Goal: Task Accomplishment & Management: Manage account settings

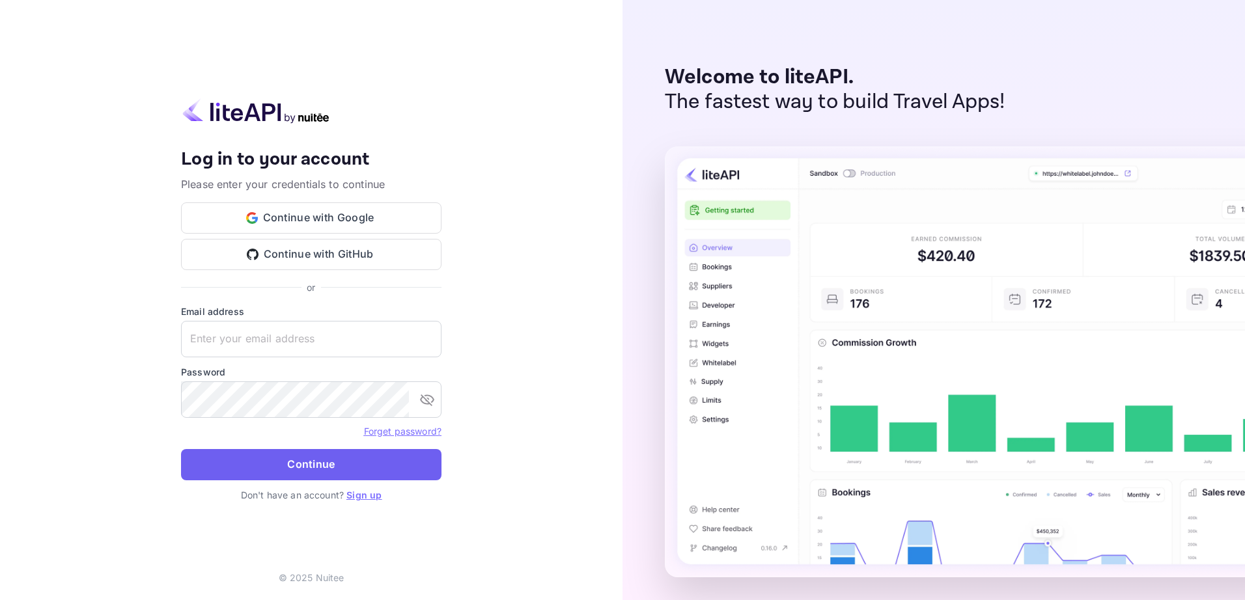
type input "yahav@skygini.com"
click at [326, 459] on button "Continue" at bounding box center [311, 464] width 261 height 31
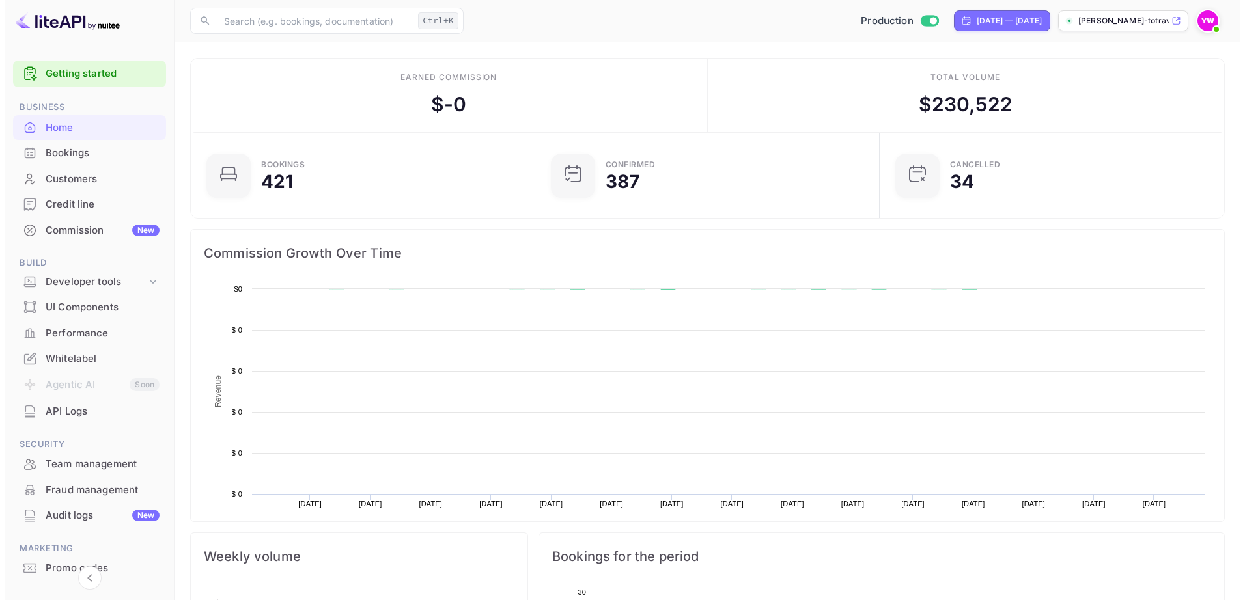
scroll to position [10, 10]
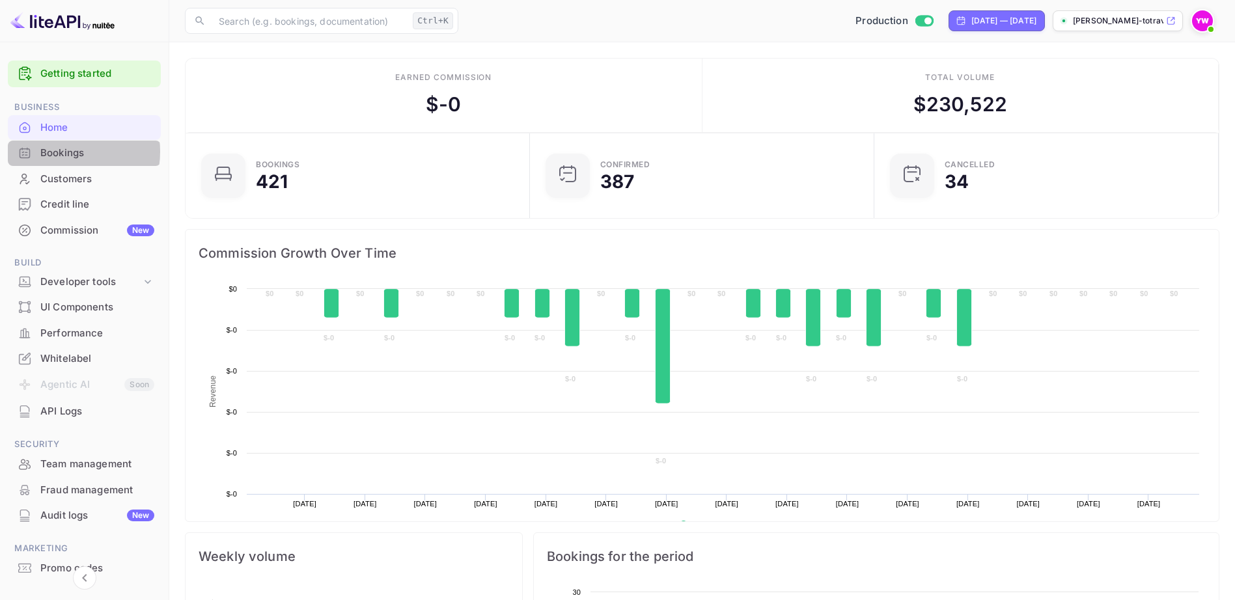
click at [57, 152] on div "Bookings" at bounding box center [97, 153] width 114 height 15
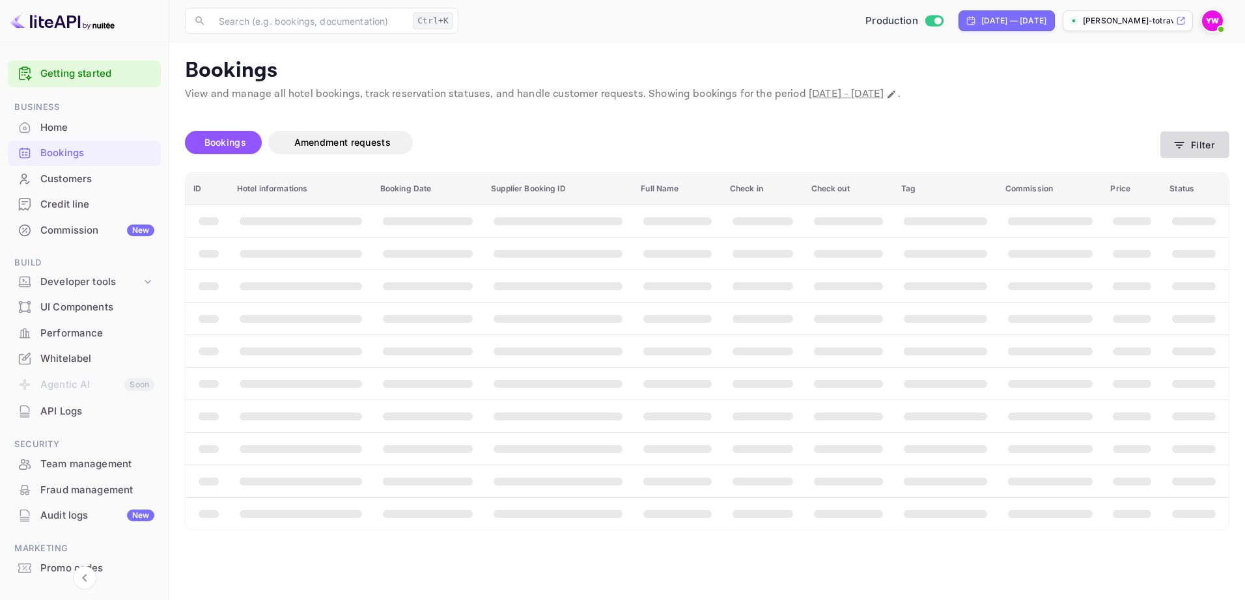
click at [1179, 140] on icon "button" at bounding box center [1179, 145] width 13 height 13
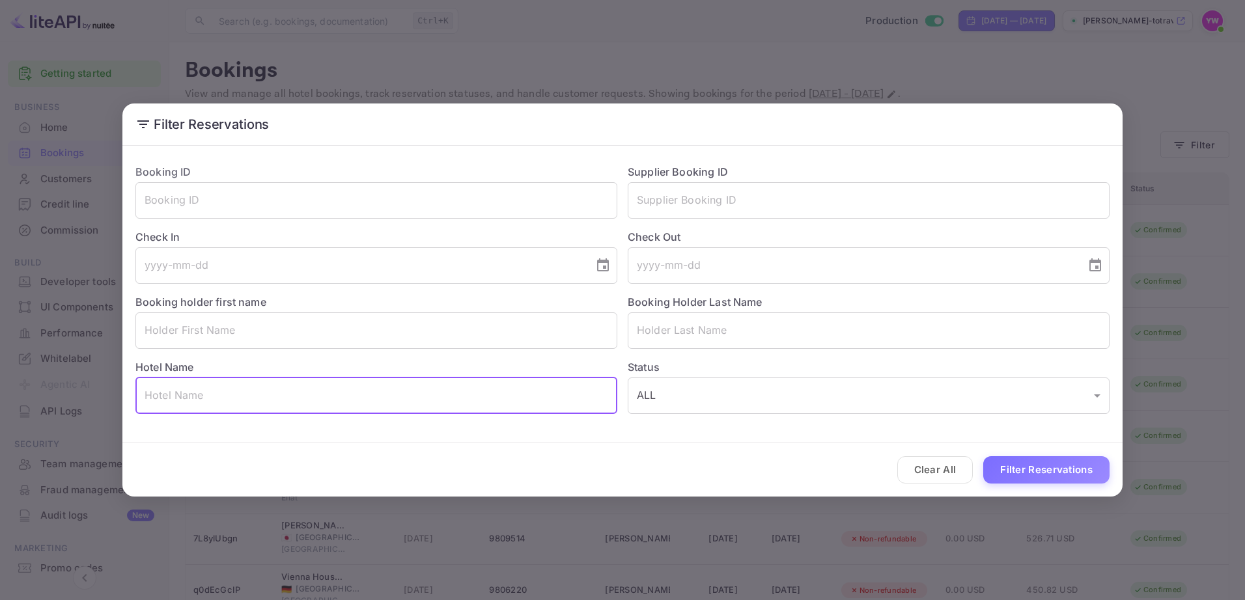
click at [295, 405] on input "text" at bounding box center [376, 396] width 482 height 36
paste input "Fairmont Mayakoba"
type input "Fairmont Mayakoba"
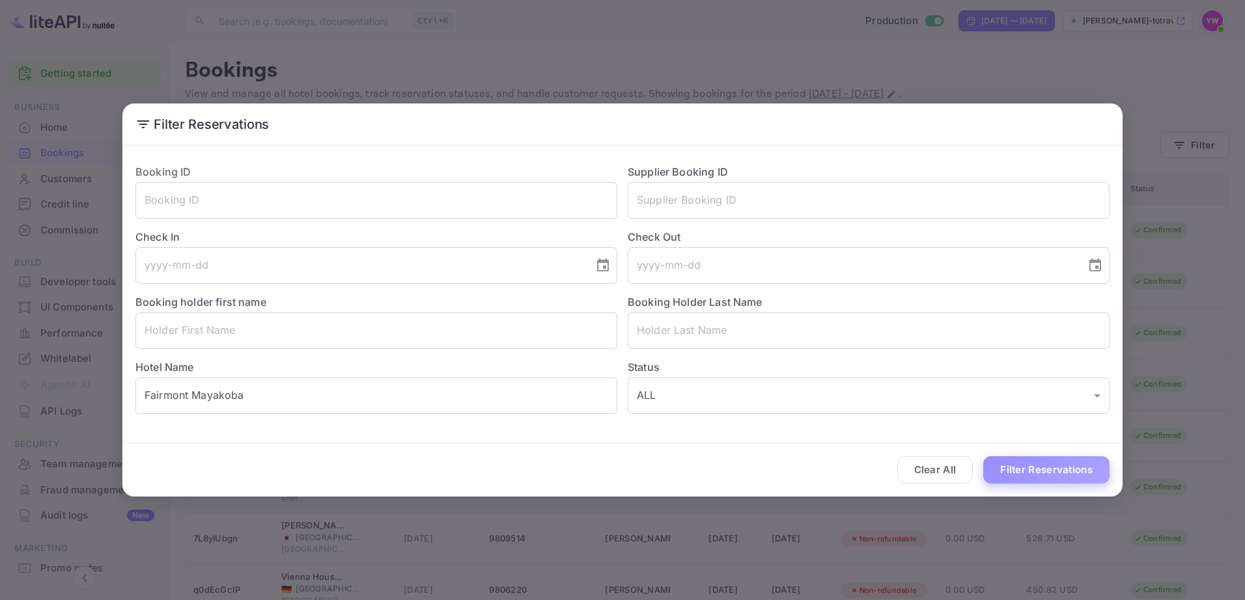
click at [1047, 475] on button "Filter Reservations" at bounding box center [1046, 471] width 126 height 28
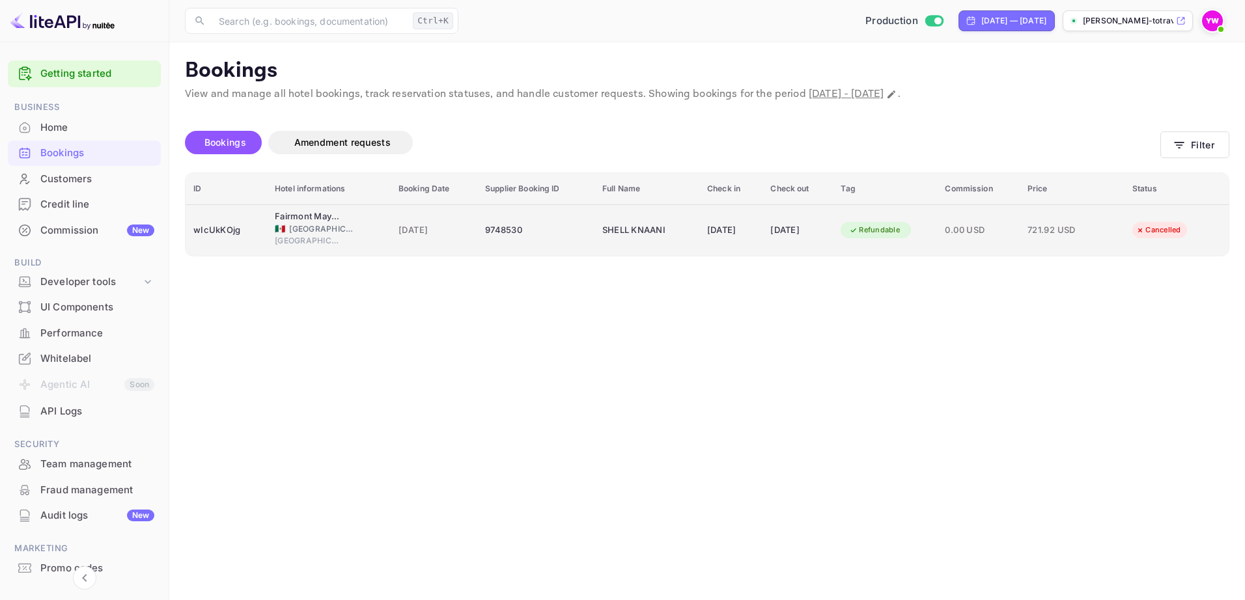
click at [890, 227] on div "Refundable" at bounding box center [875, 230] width 68 height 16
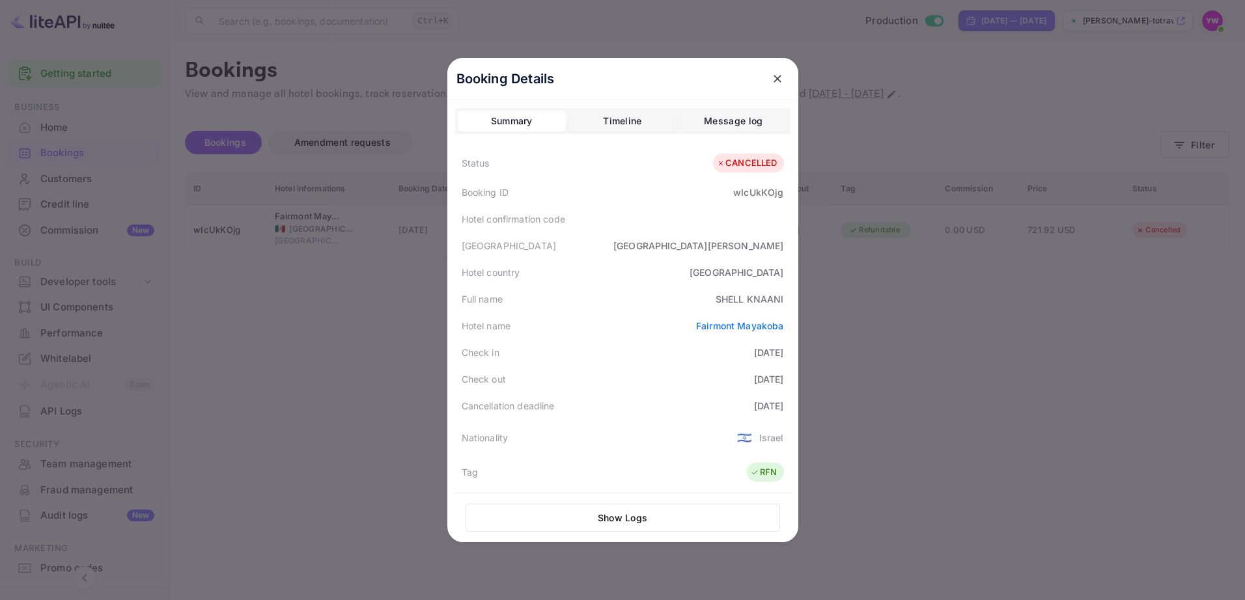
click at [755, 162] on div "CANCELLED" at bounding box center [746, 163] width 61 height 13
copy div "CANCELLED"
click at [758, 194] on div "wIcUkKOjg" at bounding box center [758, 193] width 50 height 14
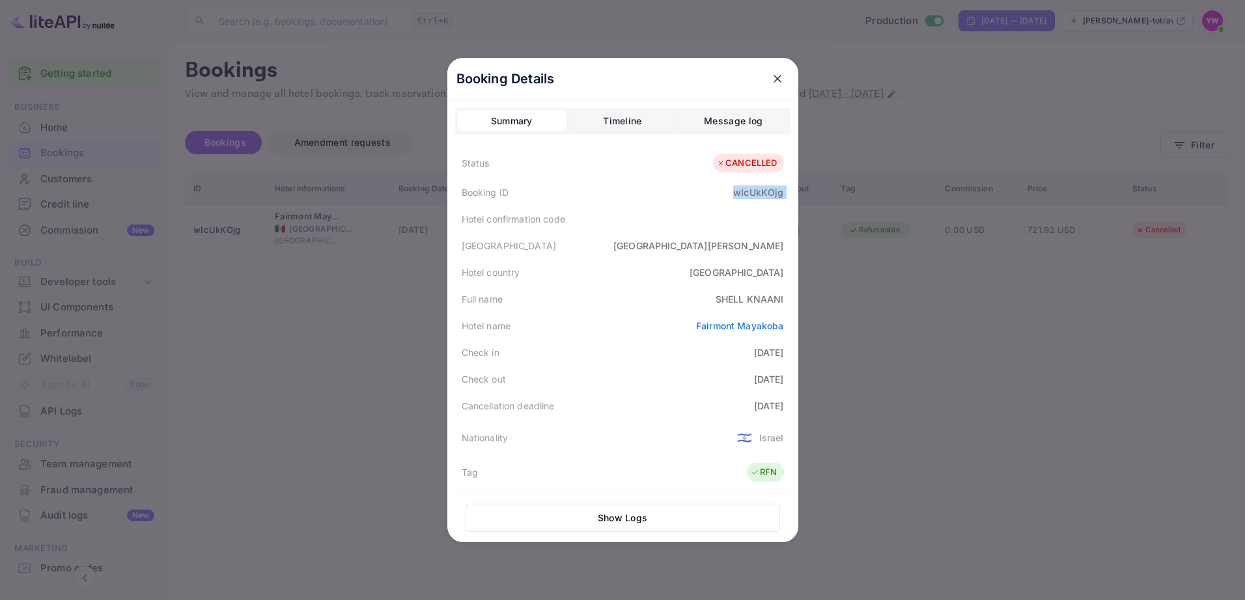
click at [758, 194] on div "wIcUkKOjg" at bounding box center [758, 193] width 50 height 14
copy div "wIcUkKOjg"
click at [774, 78] on icon "close" at bounding box center [778, 79] width 8 height 8
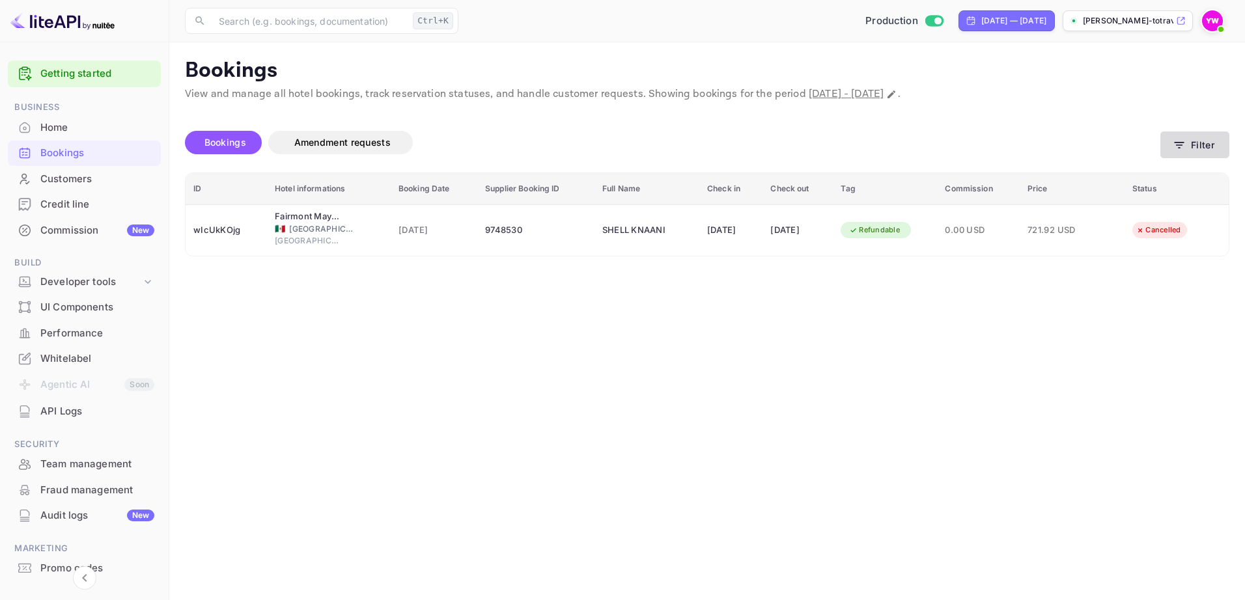
click at [1193, 140] on button "Filter" at bounding box center [1195, 145] width 69 height 27
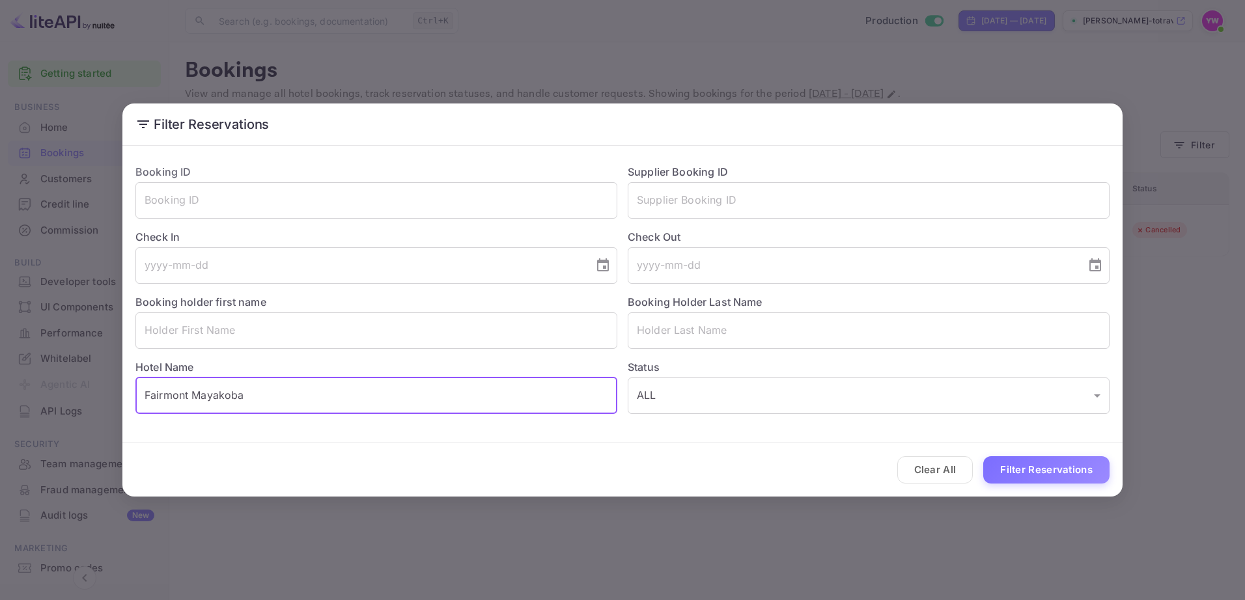
drag, startPoint x: 249, startPoint y: 396, endPoint x: 67, endPoint y: 387, distance: 181.9
click at [67, 387] on div "Filter Reservations Booking ID ​ Supplier Booking ID ​ Check In ​ Check Out ​ B…" at bounding box center [622, 300] width 1245 height 600
paste input "Fairmont Mayakoba Riviera Maya - All Inclusive"
click at [1034, 466] on button "Filter Reservations" at bounding box center [1046, 471] width 126 height 28
click at [516, 393] on input "Fairmont Mayakoba Riviera Maya - All Inclusive" at bounding box center [376, 396] width 482 height 36
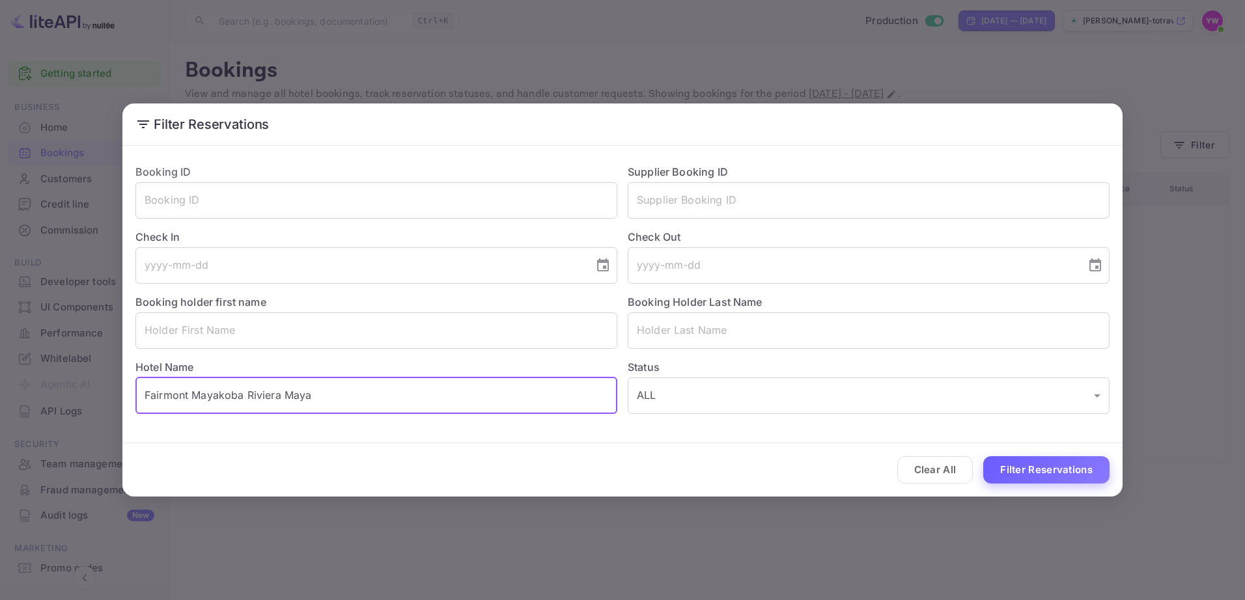
type input "Fairmont Mayakoba Riviera Maya"
click at [1035, 474] on button "Filter Reservations" at bounding box center [1046, 471] width 126 height 28
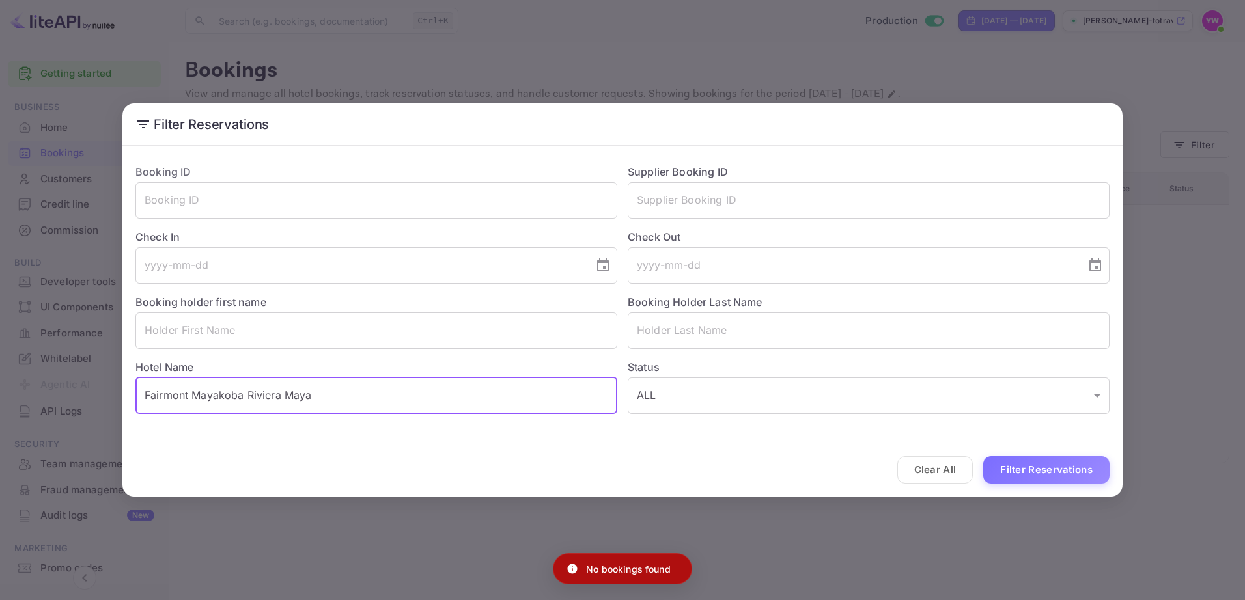
drag, startPoint x: 416, startPoint y: 403, endPoint x: 0, endPoint y: 397, distance: 416.2
click at [0, 397] on html "Getting started Business Home Bookings Customers Credit line Commission New Bui…" at bounding box center [622, 300] width 1245 height 600
click at [737, 332] on input "text" at bounding box center [869, 331] width 482 height 36
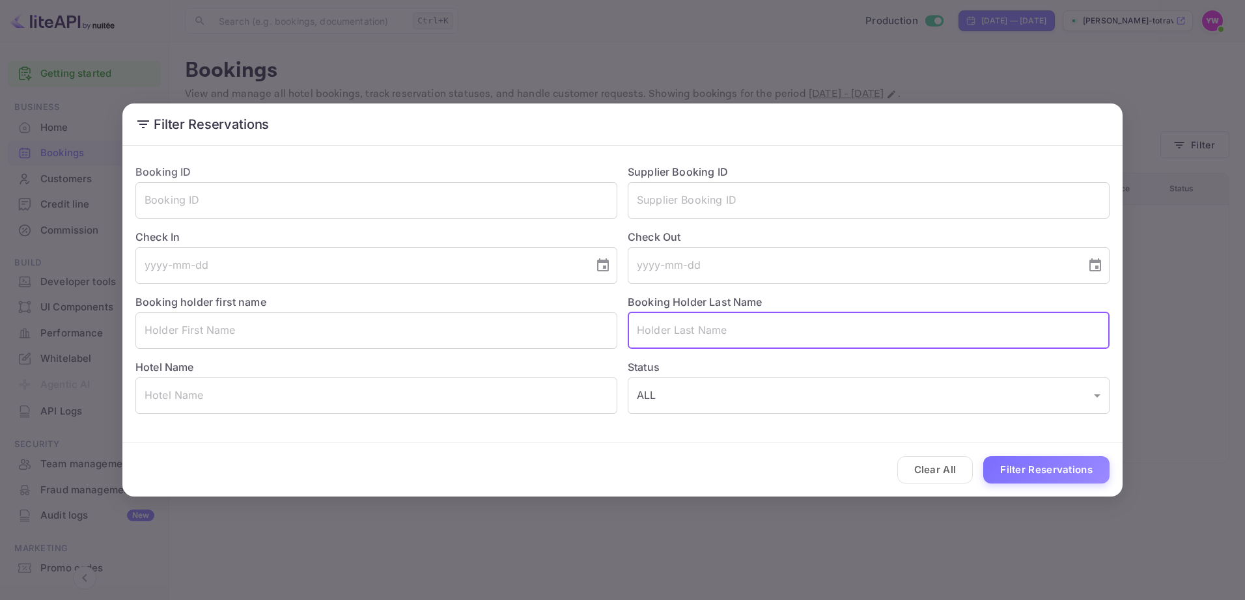
paste input "KNAANI"
type input "KNAANI"
click at [1034, 465] on button "Filter Reservations" at bounding box center [1046, 471] width 126 height 28
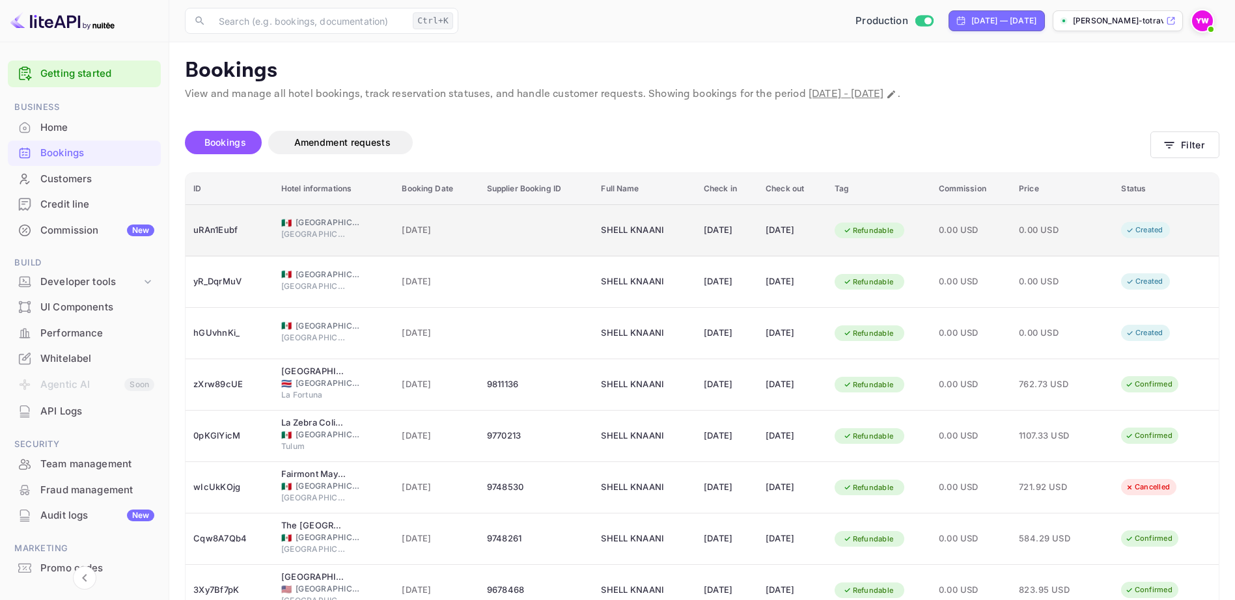
click at [636, 228] on div "SHELL KNAANI" at bounding box center [633, 230] width 65 height 21
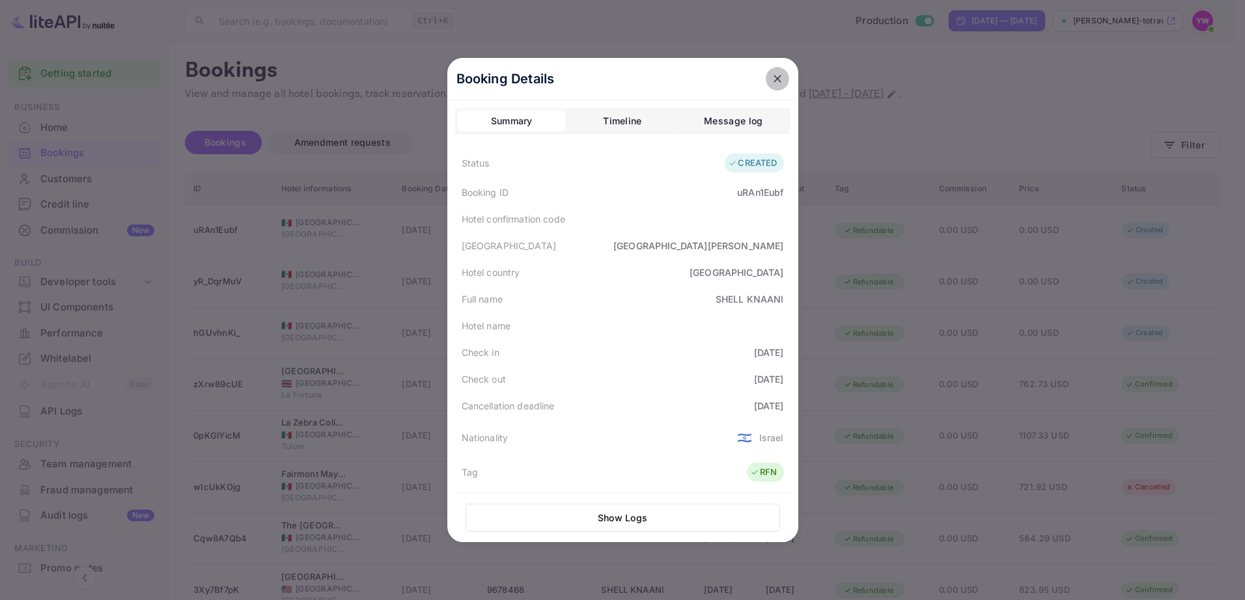
click at [774, 79] on icon "close" at bounding box center [778, 79] width 8 height 8
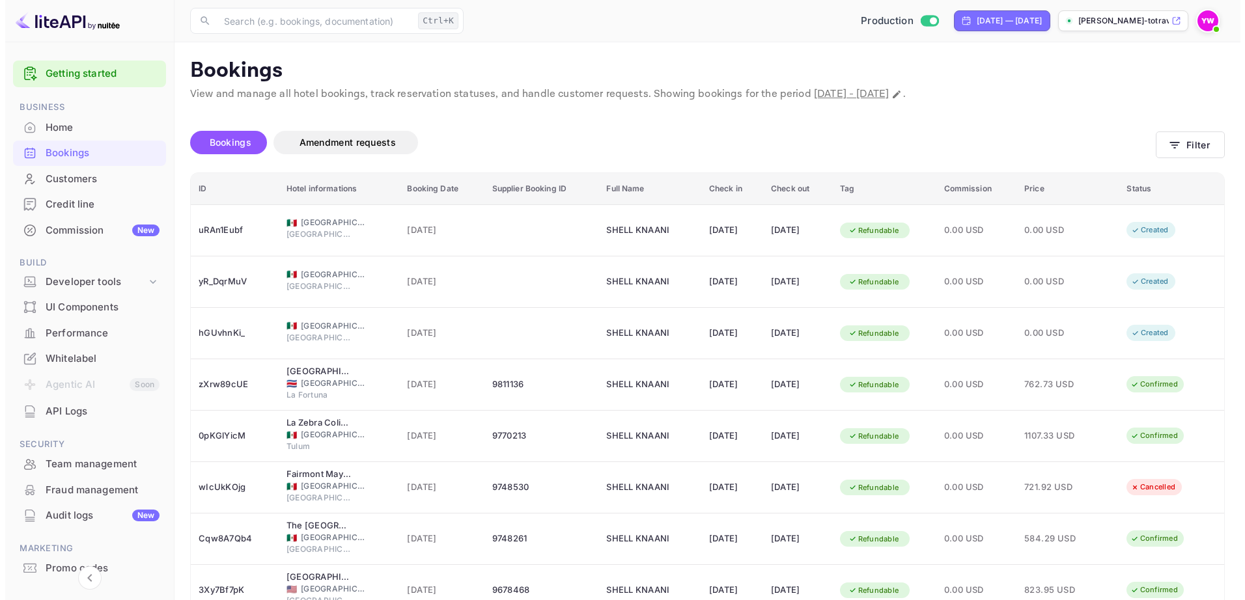
scroll to position [53, 0]
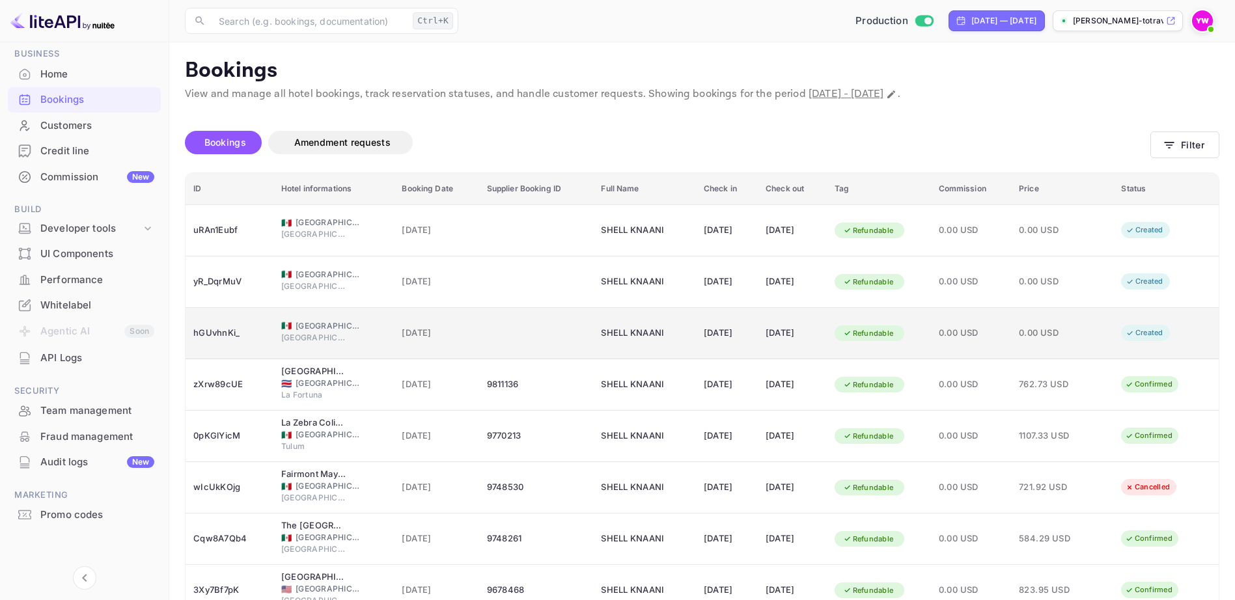
click at [313, 327] on span "[GEOGRAPHIC_DATA]" at bounding box center [328, 326] width 65 height 12
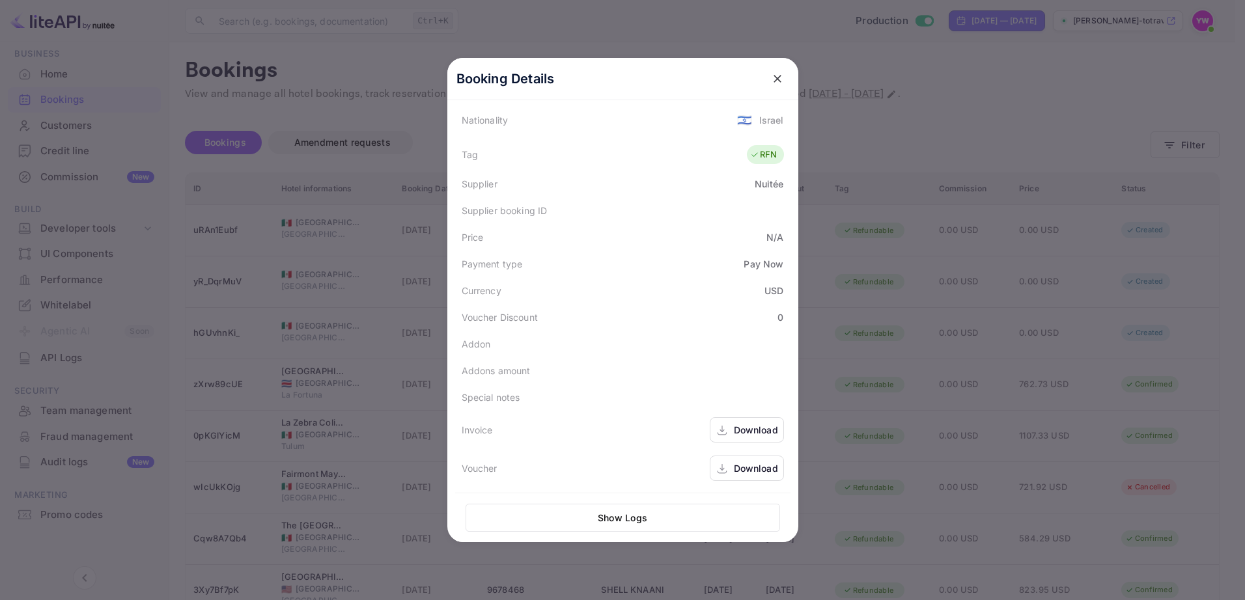
scroll to position [0, 0]
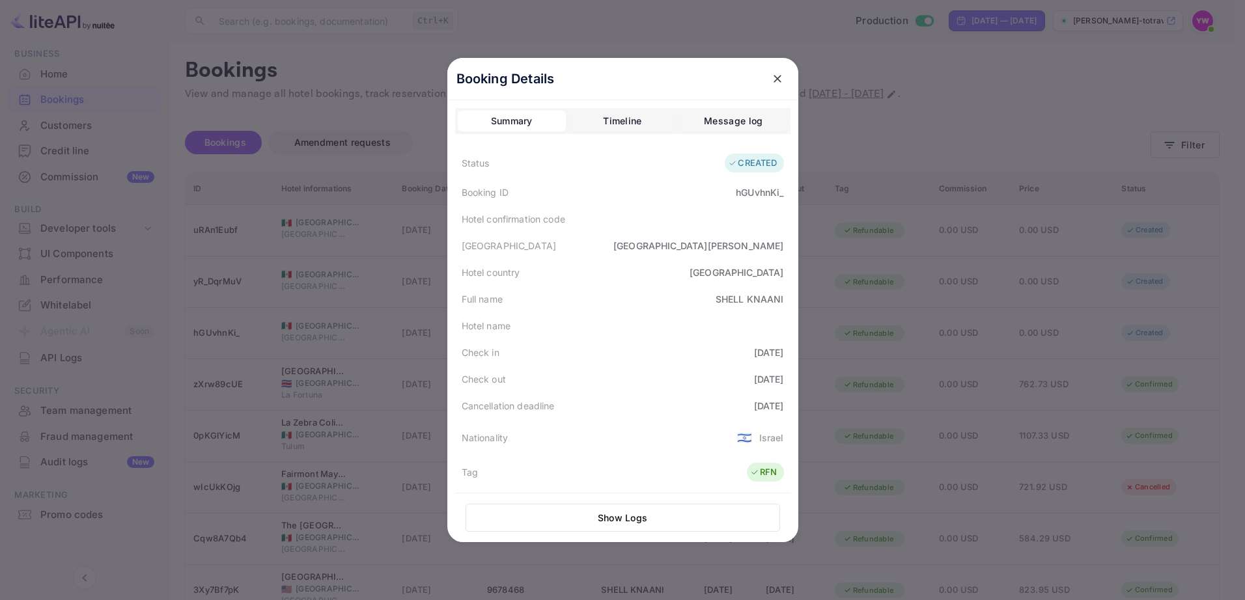
click at [775, 77] on icon "close" at bounding box center [778, 79] width 8 height 8
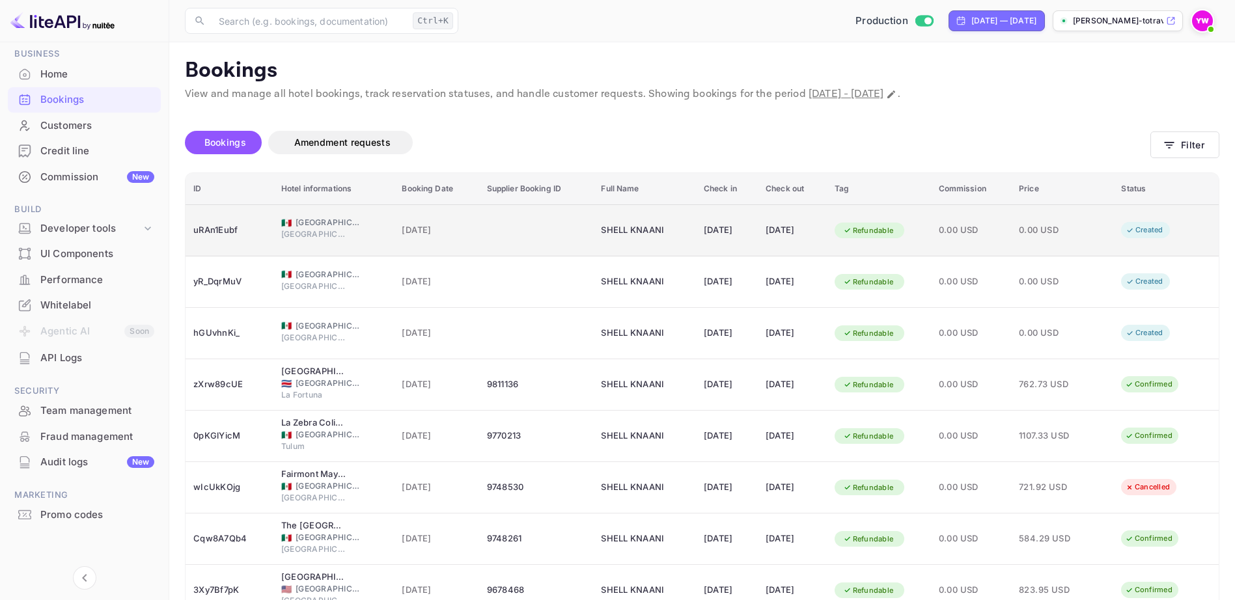
click at [317, 229] on span "[GEOGRAPHIC_DATA][PERSON_NAME]" at bounding box center [313, 235] width 65 height 12
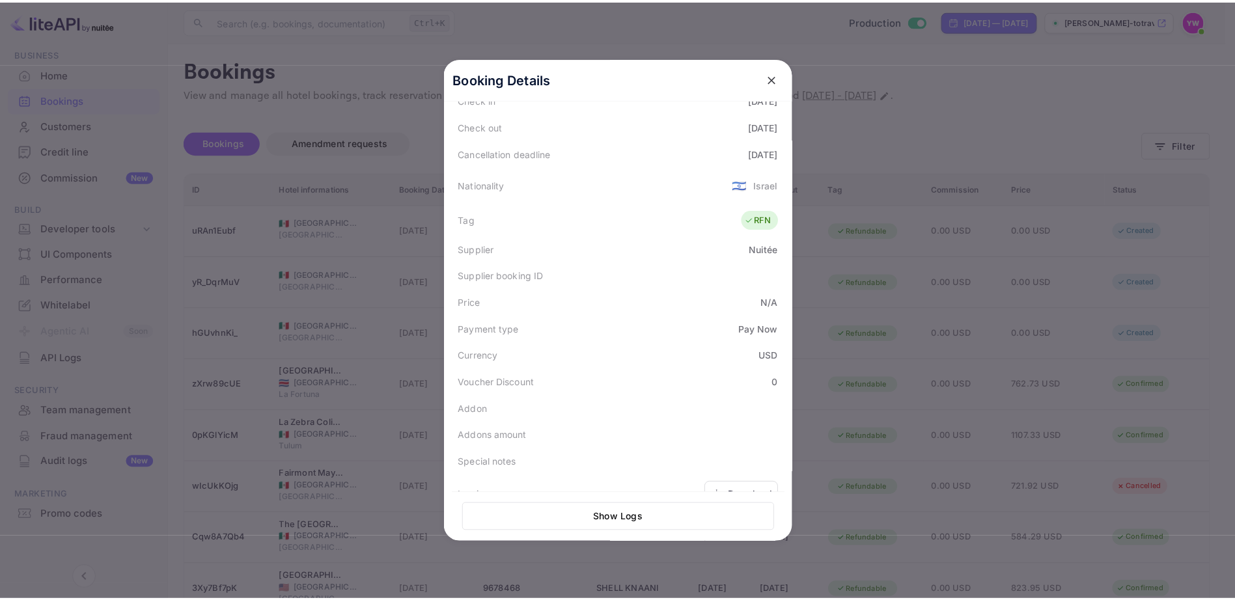
scroll to position [122, 0]
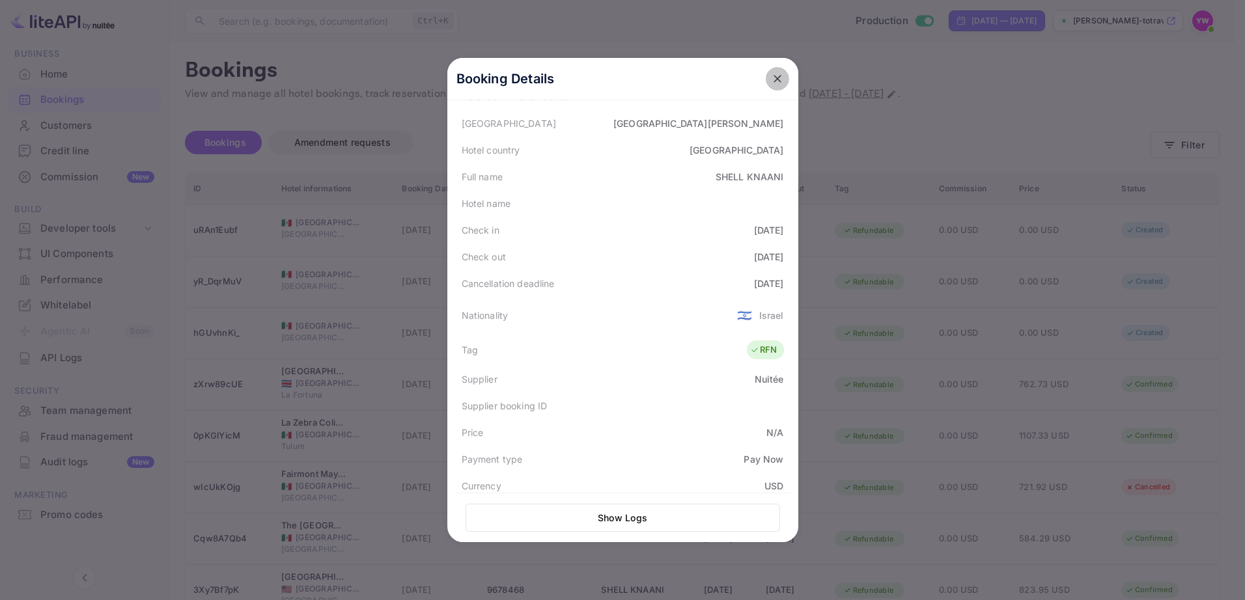
click at [773, 76] on icon "close" at bounding box center [777, 78] width 13 height 13
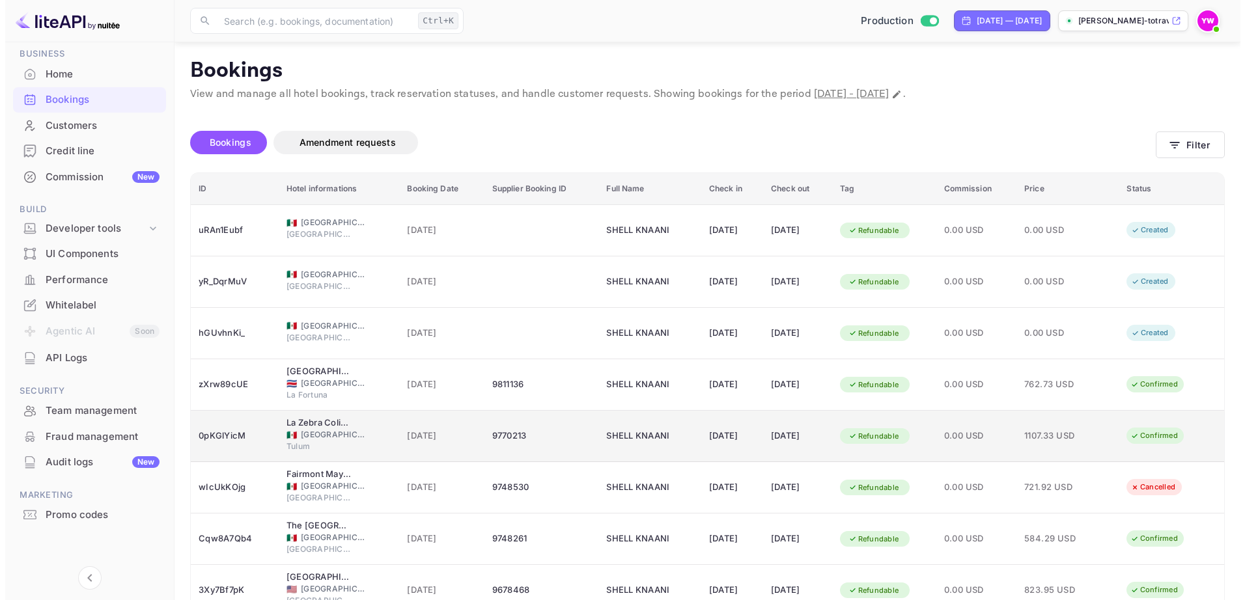
scroll to position [71, 0]
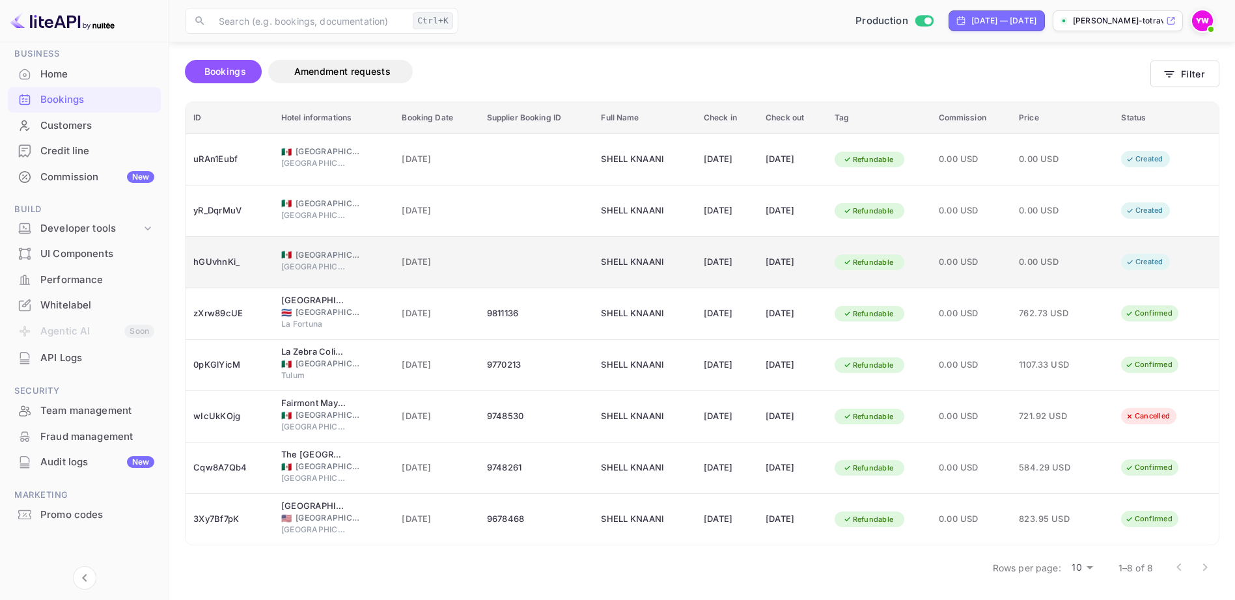
click at [211, 262] on div "hGUvhnKi_" at bounding box center [229, 262] width 72 height 21
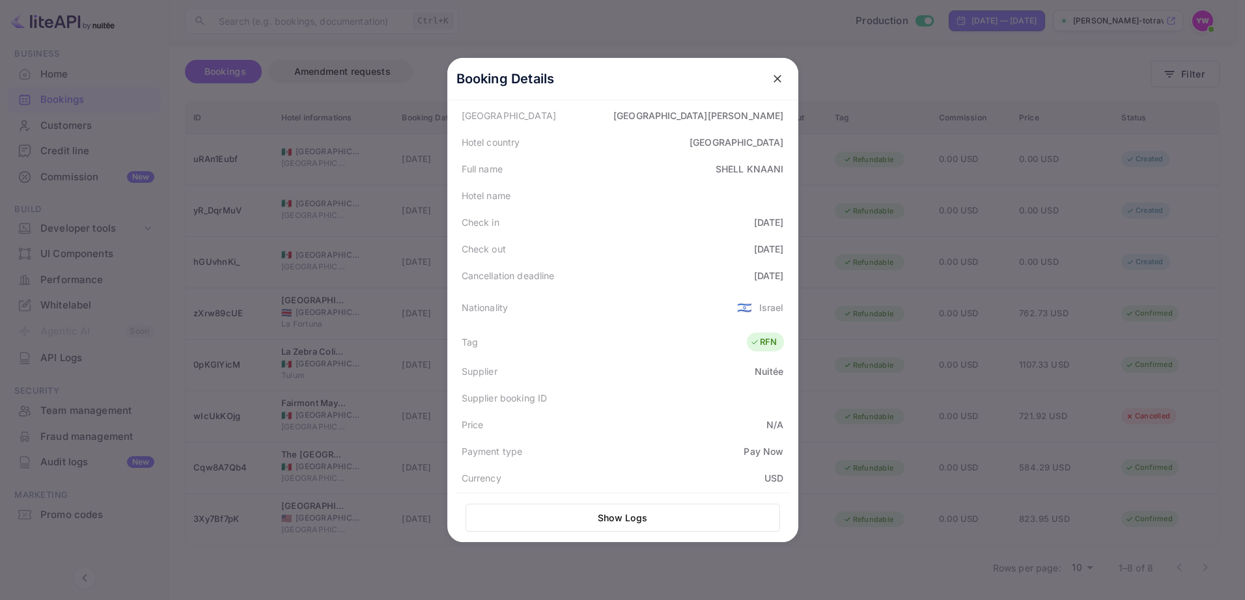
scroll to position [195, 0]
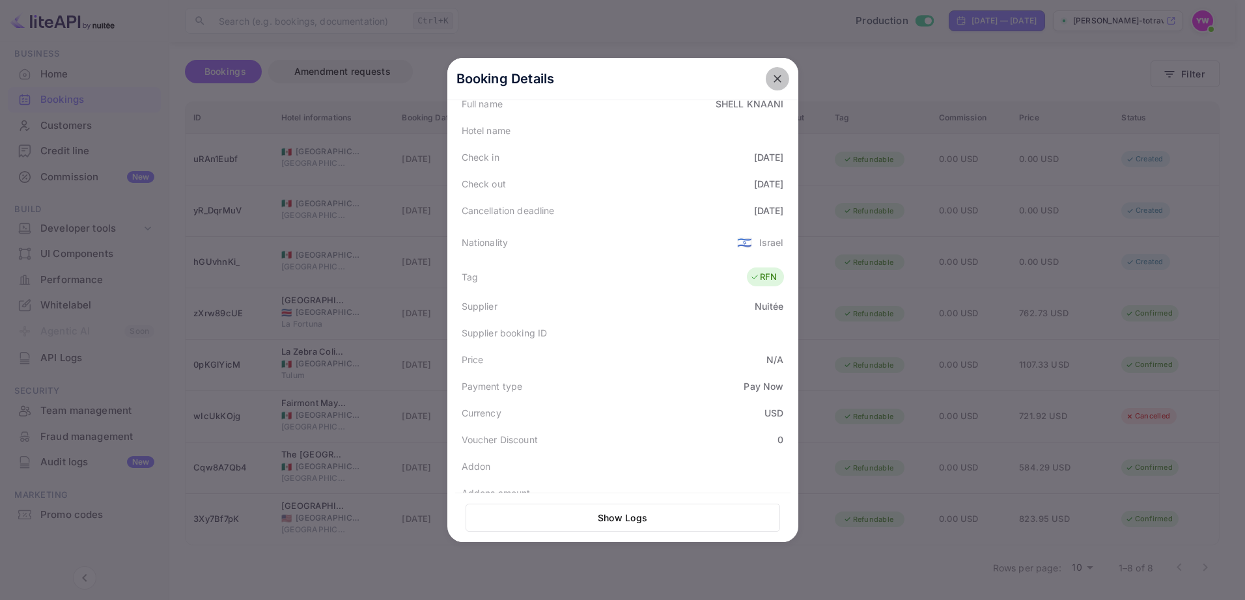
click at [774, 77] on icon "close" at bounding box center [778, 79] width 8 height 8
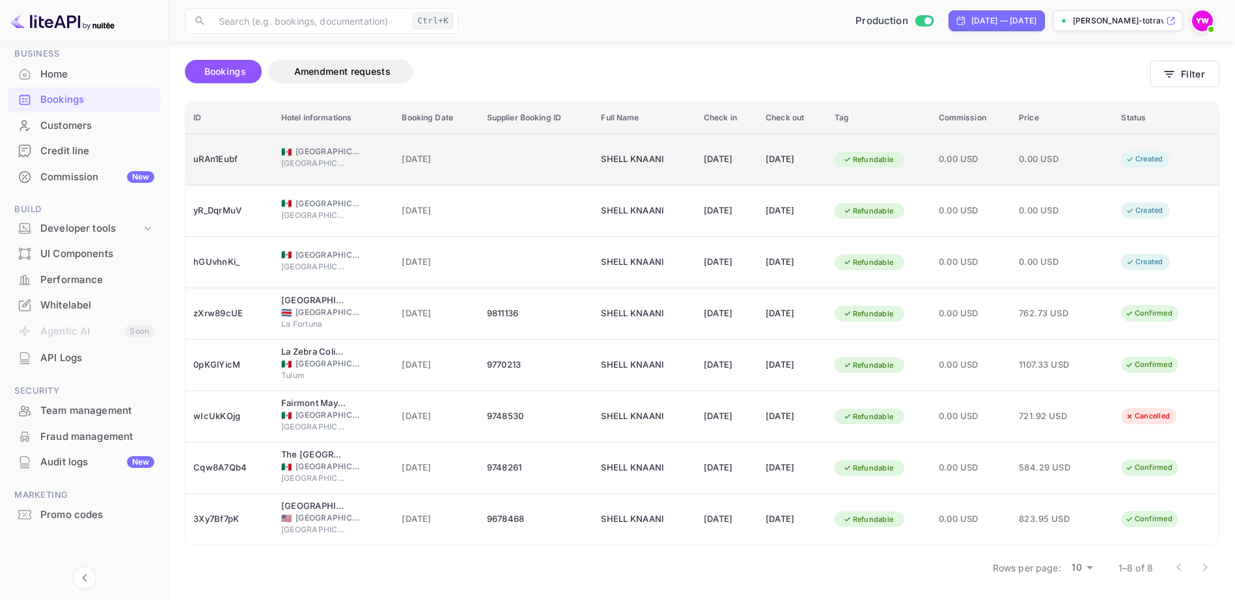
click at [1151, 160] on div "Created" at bounding box center [1145, 159] width 55 height 16
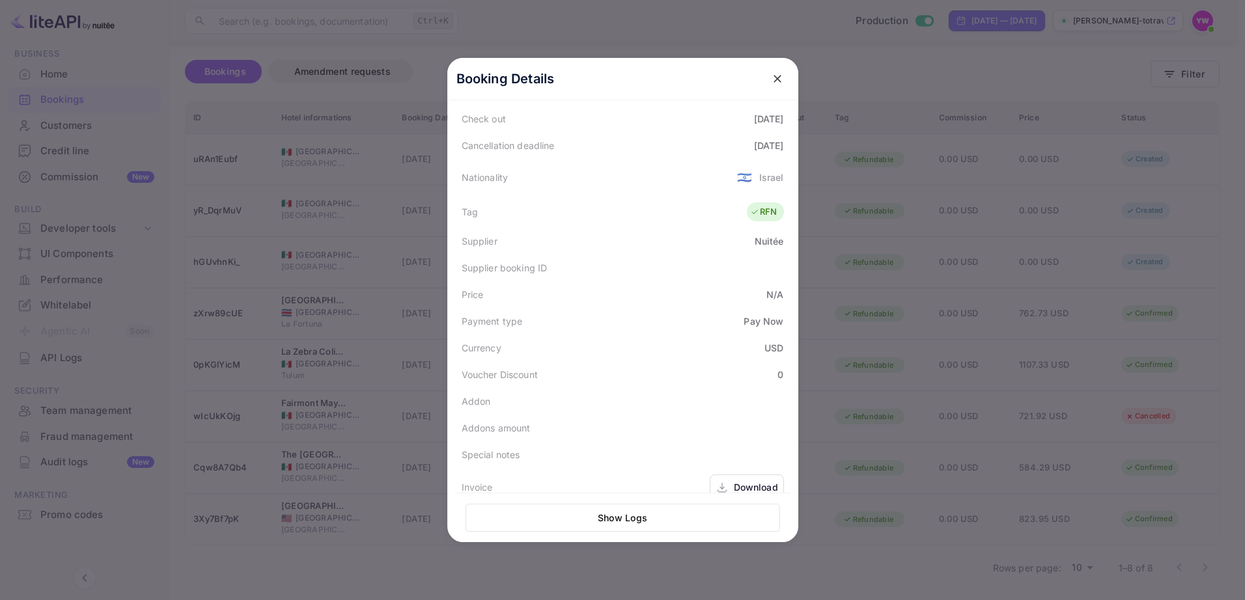
scroll to position [318, 0]
click at [771, 78] on icon "close" at bounding box center [777, 78] width 13 height 13
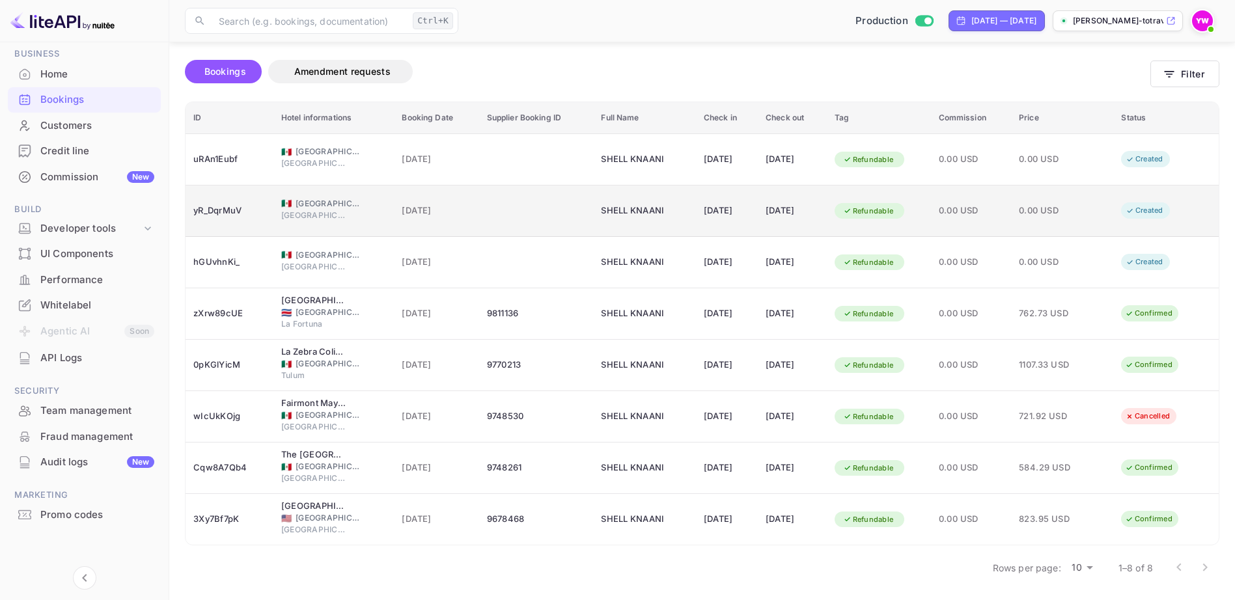
click at [1159, 210] on div "Created" at bounding box center [1145, 211] width 55 height 16
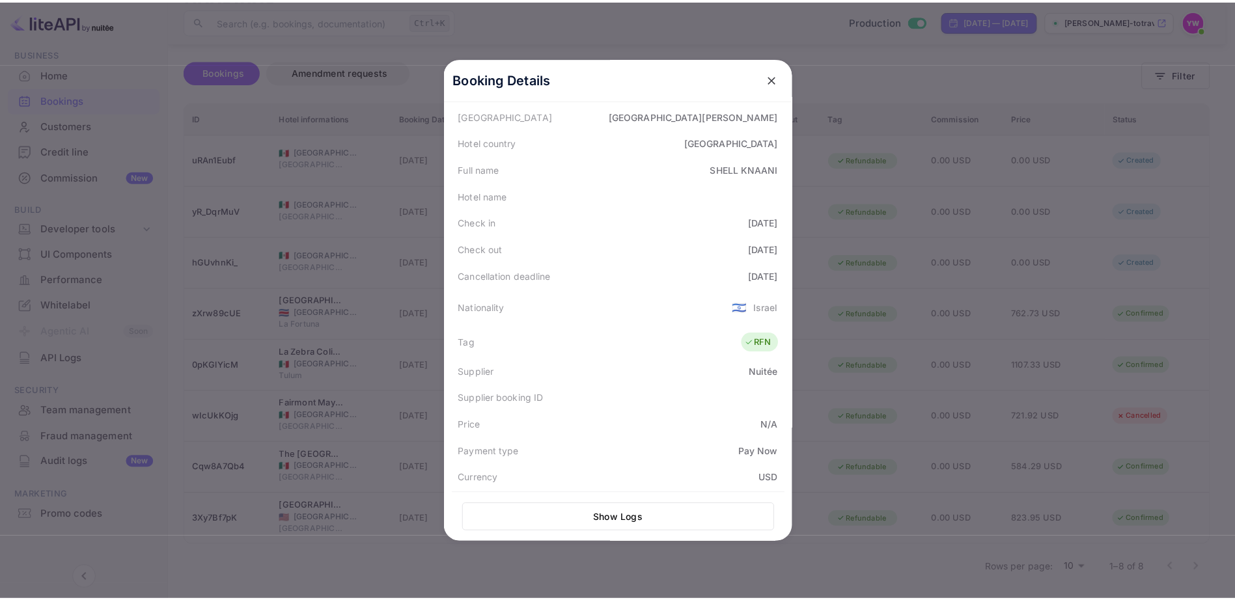
scroll to position [195, 0]
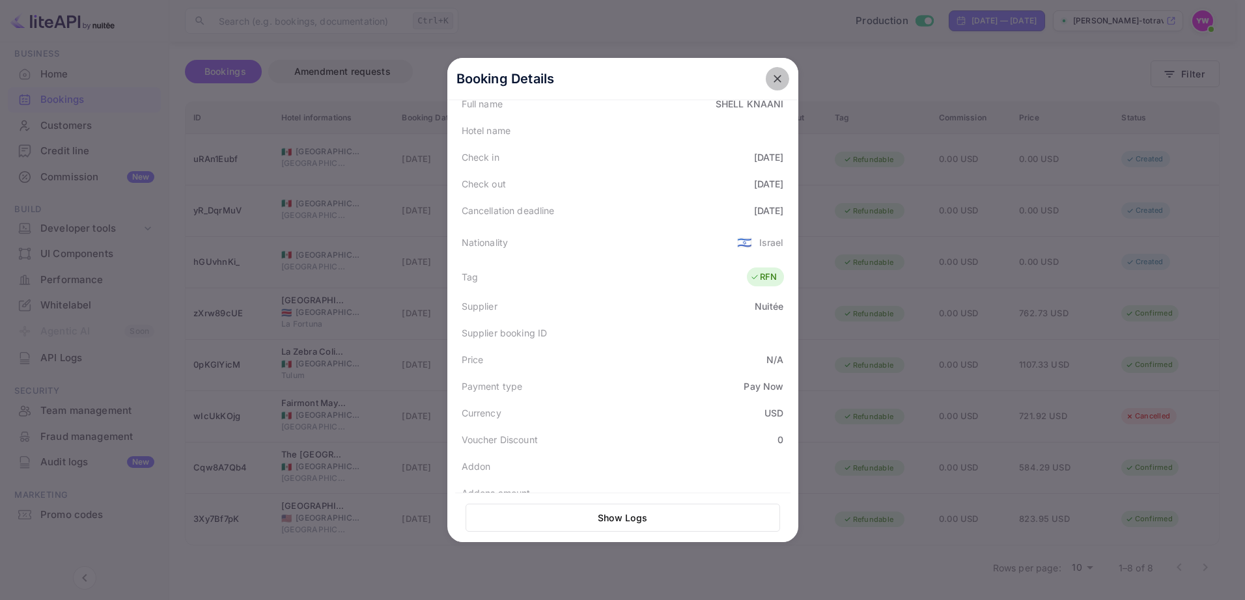
click at [772, 77] on icon "close" at bounding box center [777, 78] width 13 height 13
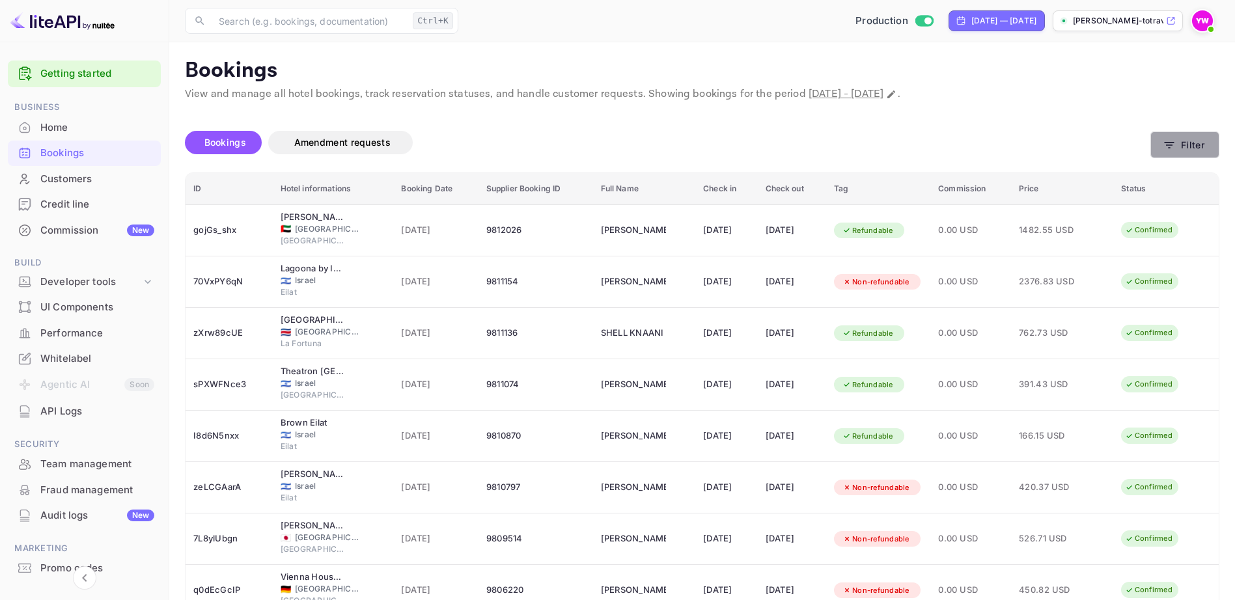
click at [1185, 144] on button "Filter" at bounding box center [1185, 145] width 69 height 27
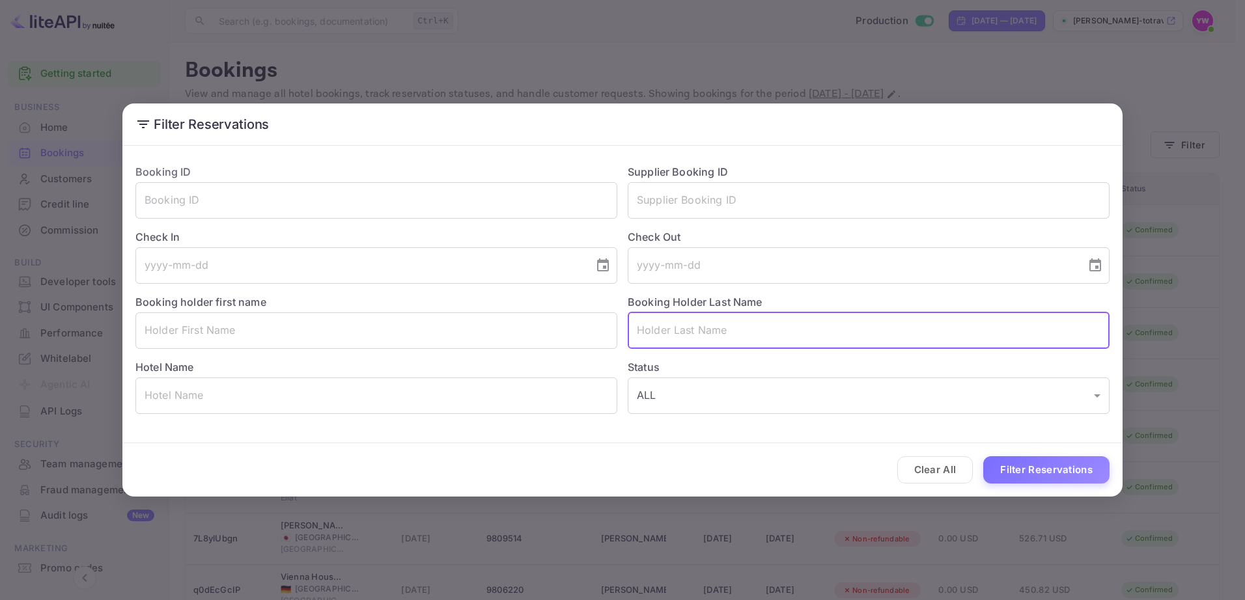
click at [699, 333] on input "text" at bounding box center [869, 331] width 482 height 36
paste input "KNAANI"
type input "KNAANI"
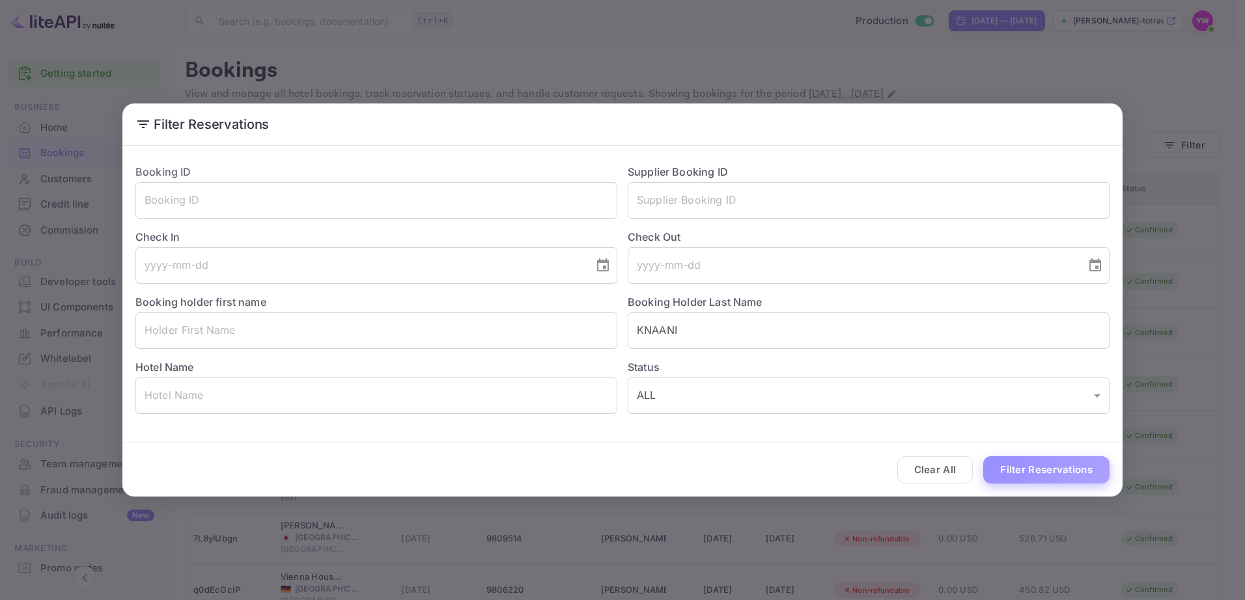
click at [1028, 470] on button "Filter Reservations" at bounding box center [1046, 471] width 126 height 28
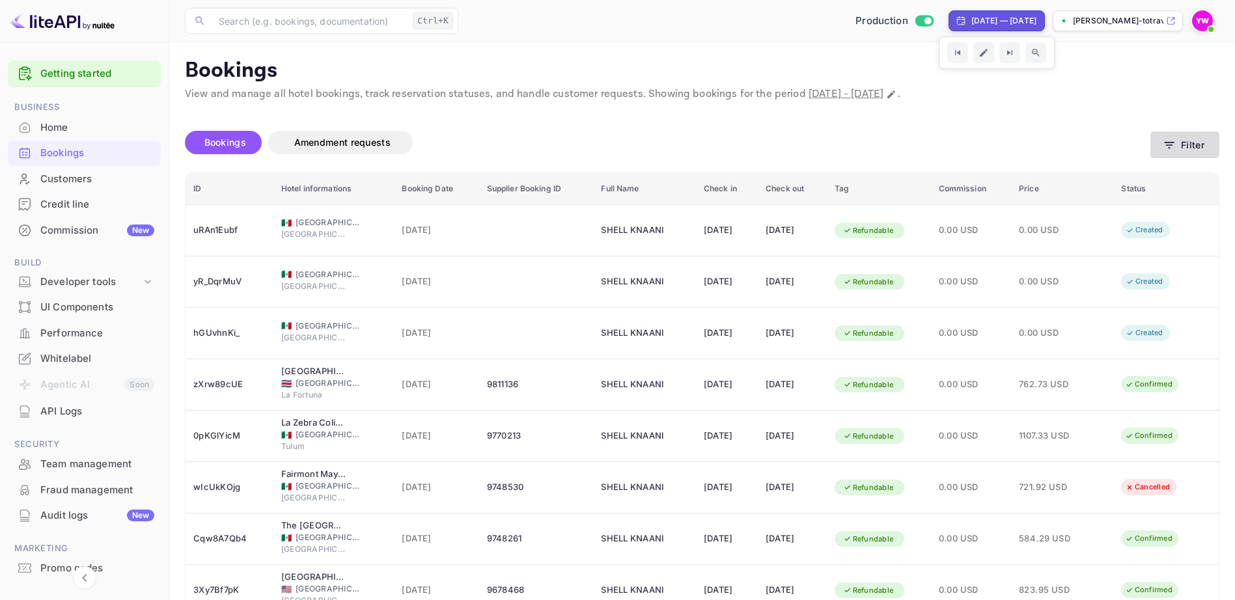
click at [1187, 139] on button "Filter" at bounding box center [1185, 145] width 69 height 27
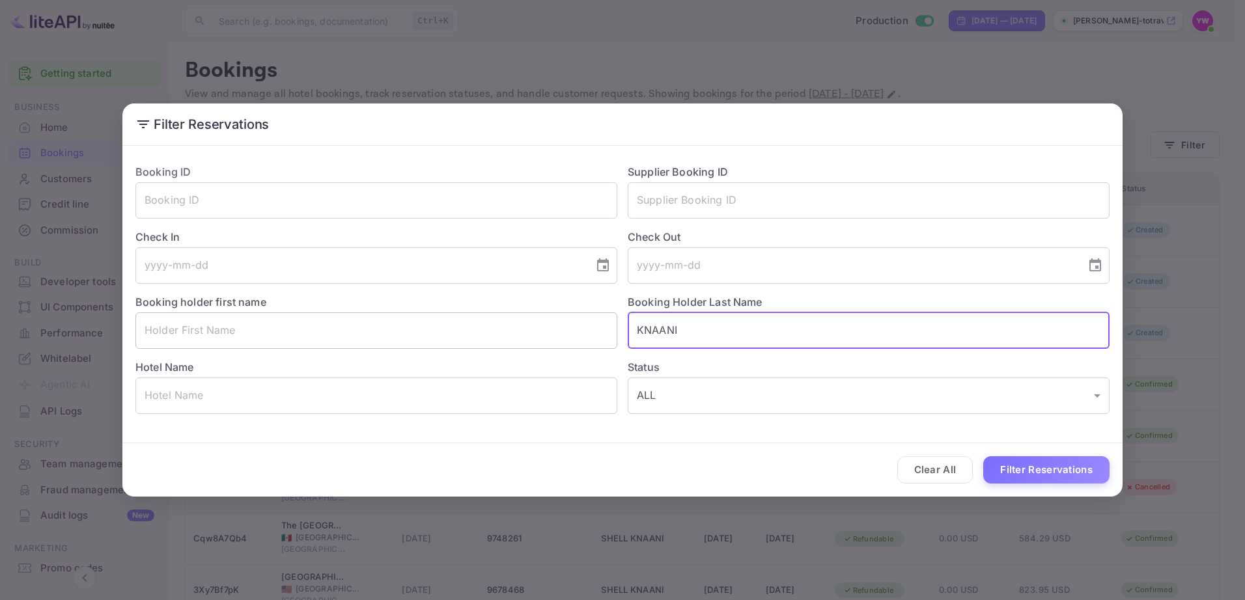
drag, startPoint x: 651, startPoint y: 335, endPoint x: 575, endPoint y: 334, distance: 75.6
click at [575, 335] on div "Booking ID ​ Supplier Booking ID ​ Check In ​ Check Out ​ Booking holder first …" at bounding box center [617, 284] width 985 height 261
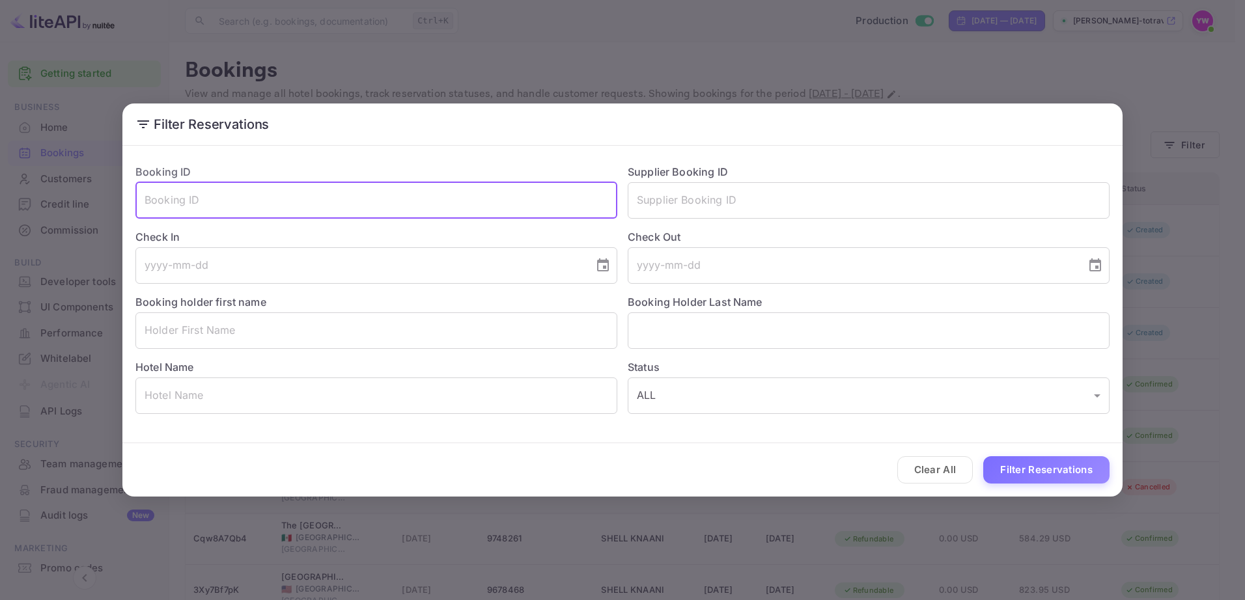
click at [428, 206] on input "text" at bounding box center [376, 200] width 482 height 36
paste input "wIcUkKOjg"
type input "wIcUkKOjg"
click at [1061, 467] on button "Filter Reservations" at bounding box center [1046, 471] width 126 height 28
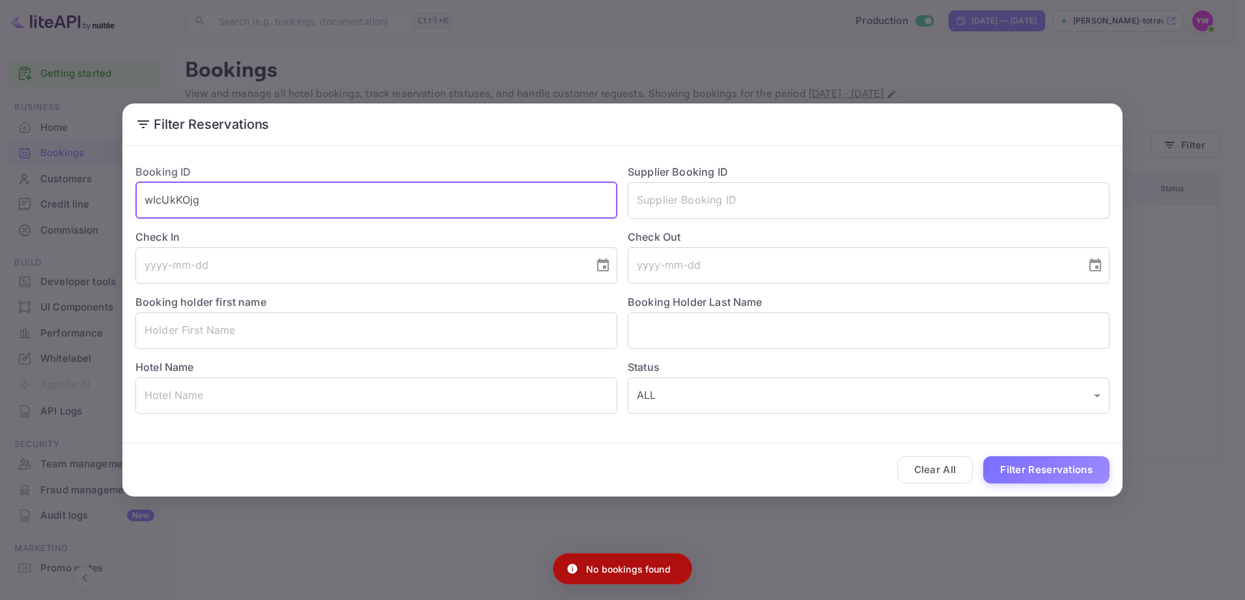
click at [341, 203] on input "wIcUkKOjg" at bounding box center [376, 200] width 482 height 36
drag, startPoint x: 339, startPoint y: 203, endPoint x: 28, endPoint y: 190, distance: 311.6
click at [28, 190] on div "Filter Reservations Booking ID wIcUkKOjg ​ Supplier Booking ID ​ Check In ​ Che…" at bounding box center [622, 300] width 1245 height 600
click at [696, 208] on input "text" at bounding box center [869, 200] width 482 height 36
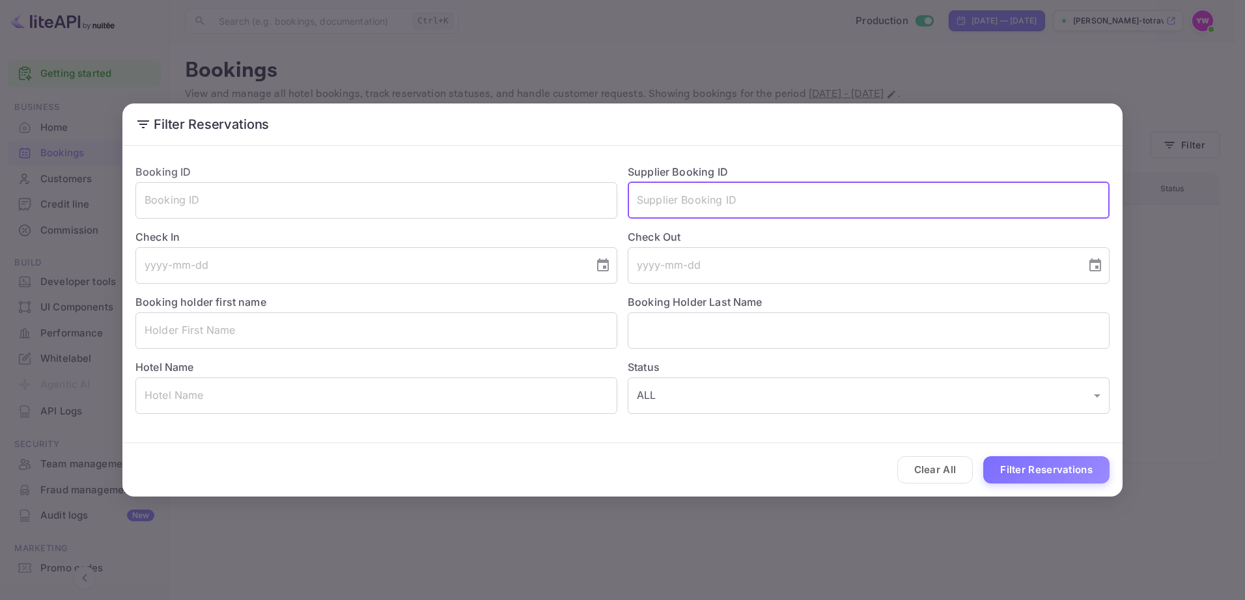
paste input "9748530"
type input "9748530"
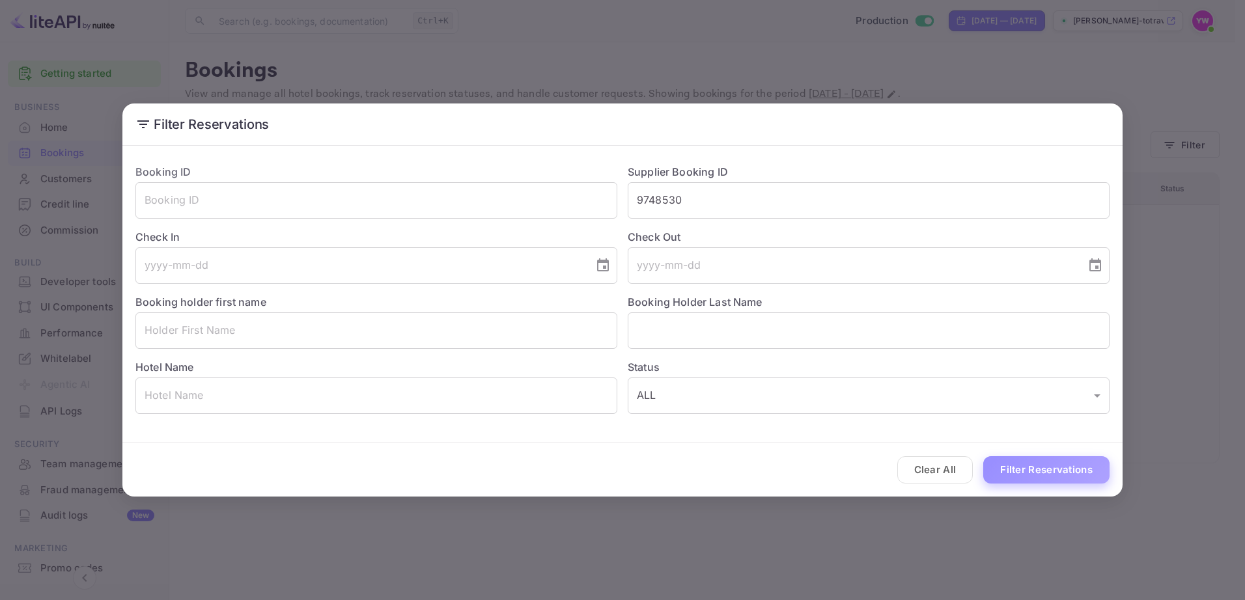
click at [1048, 466] on button "Filter Reservations" at bounding box center [1046, 471] width 126 height 28
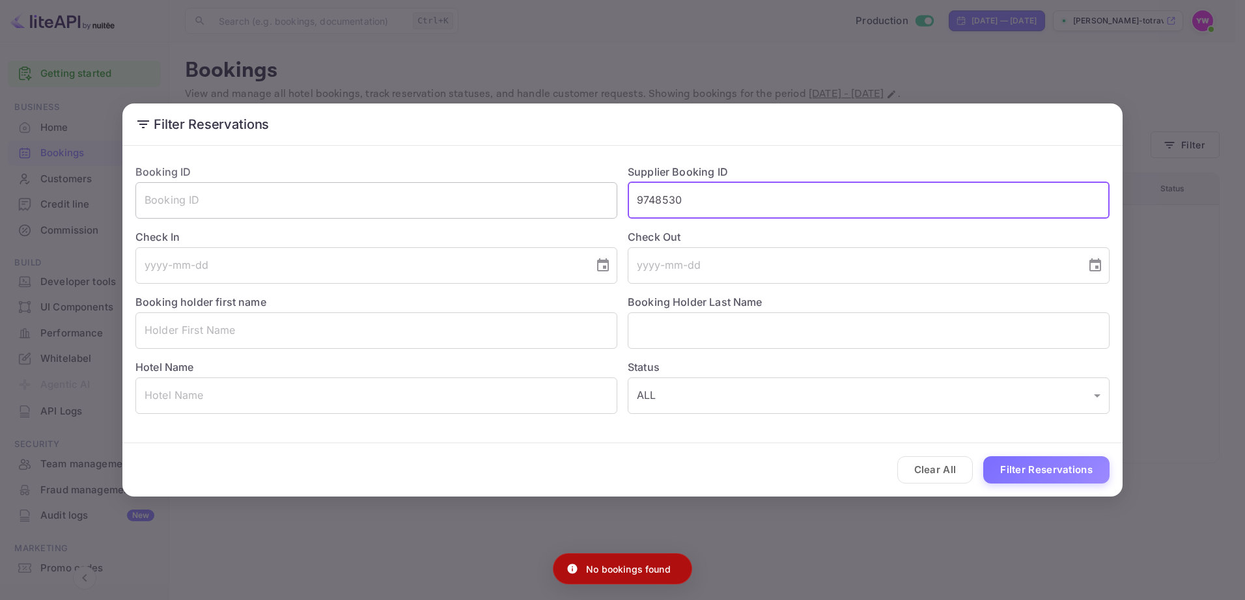
drag, startPoint x: 718, startPoint y: 200, endPoint x: 468, endPoint y: 196, distance: 250.1
click at [468, 196] on div "Booking ID ​ Supplier Booking ID 9748530 ​ Check In ​ Check Out ​ Booking holde…" at bounding box center [617, 284] width 985 height 261
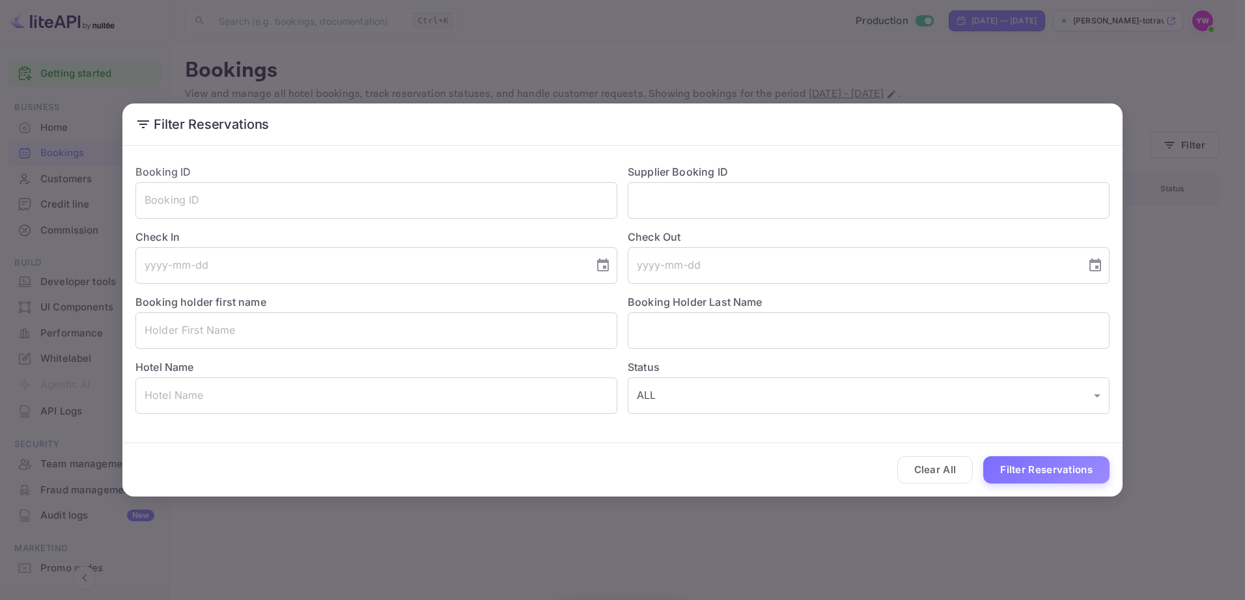
click at [546, 165] on div "Booking ID ​" at bounding box center [371, 186] width 492 height 65
click at [250, 330] on input "text" at bounding box center [376, 331] width 482 height 36
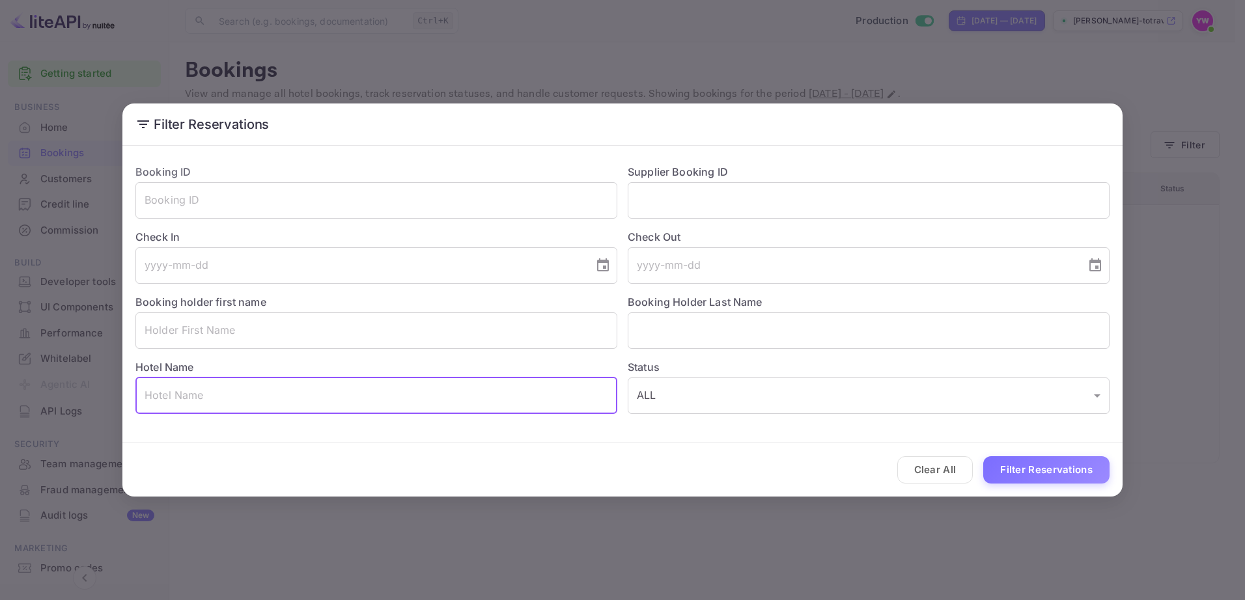
click at [402, 391] on input "text" at bounding box center [376, 396] width 482 height 36
paste input "Fairmont Mayakoba"
type input "Fairmont Mayakoba"
click at [1019, 469] on button "Filter Reservations" at bounding box center [1046, 471] width 126 height 28
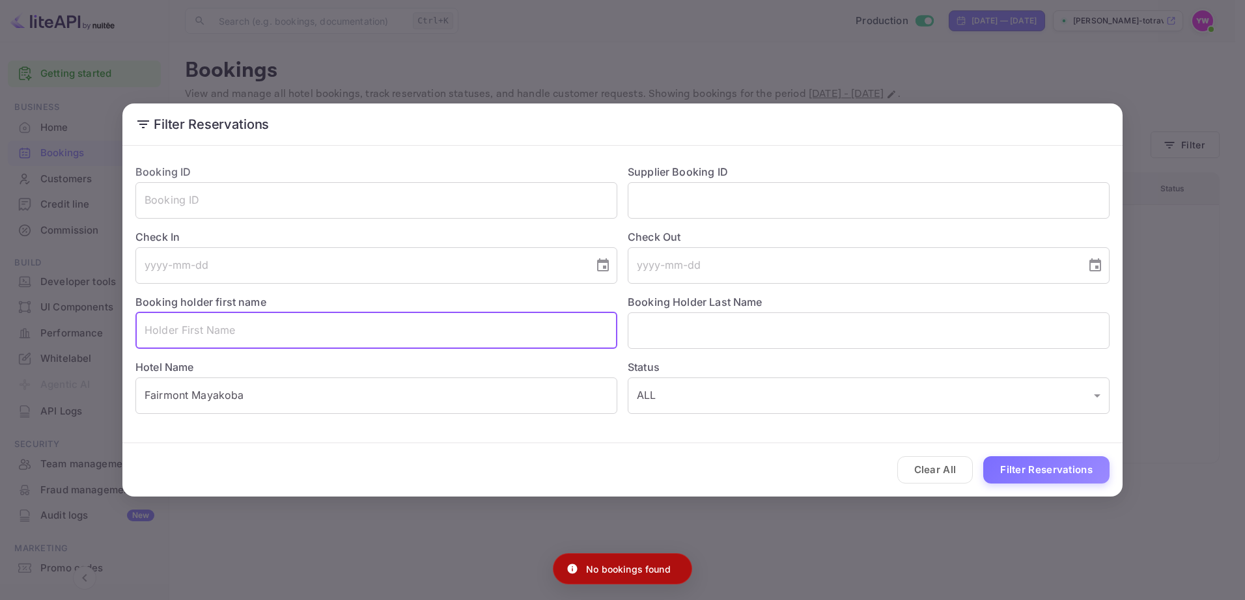
click at [203, 333] on input "text" at bounding box center [376, 331] width 482 height 36
click at [498, 403] on input "Fairmont Mayakoba" at bounding box center [376, 396] width 482 height 36
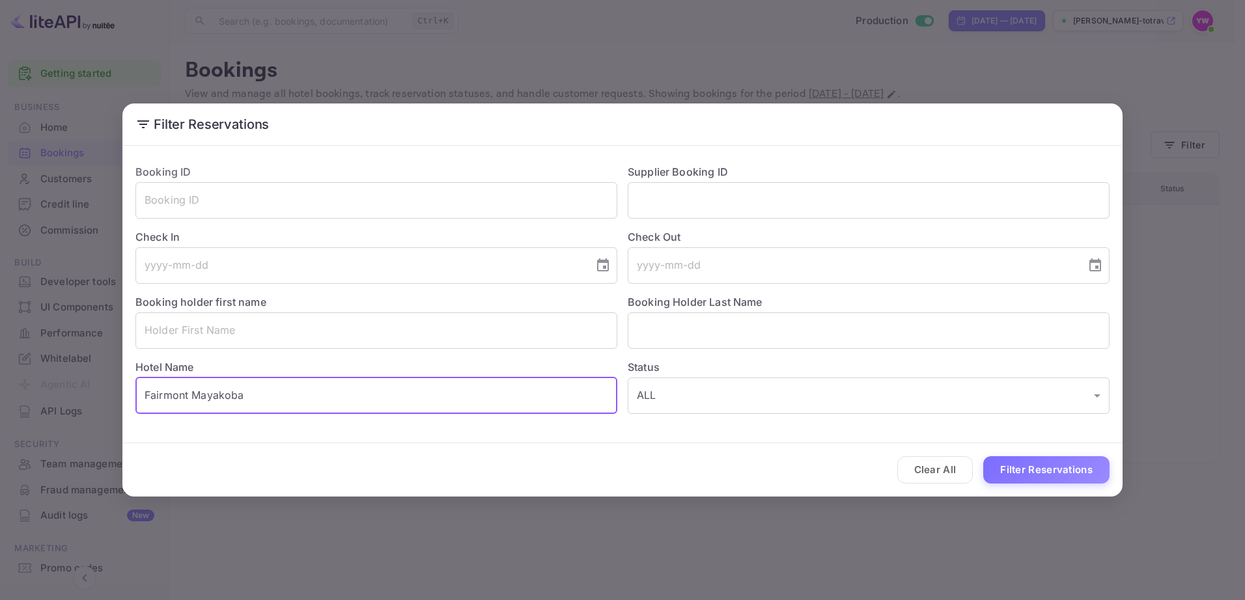
drag, startPoint x: 496, startPoint y: 398, endPoint x: 27, endPoint y: 399, distance: 468.3
click at [28, 399] on div "Filter Reservations Booking ID ​ Supplier Booking ID ​ Check In ​ Check Out ​ B…" at bounding box center [622, 300] width 1245 height 600
click at [239, 391] on input "text" at bounding box center [376, 396] width 482 height 36
paste input "KNAANI"
type input "KNAANI"
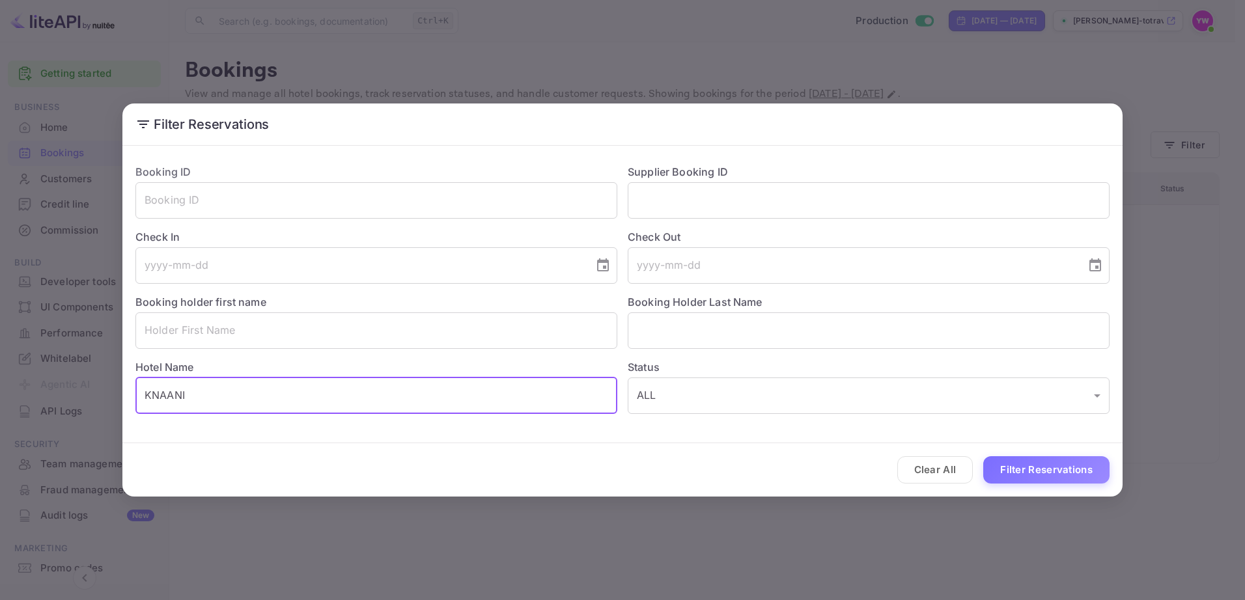
click at [983, 457] on button "Filter Reservations" at bounding box center [1046, 471] width 126 height 28
click at [137, 48] on div "Filter Reservations Booking ID ​ Supplier Booking ID ​ Check In ​ Check Out ​ B…" at bounding box center [622, 300] width 1245 height 600
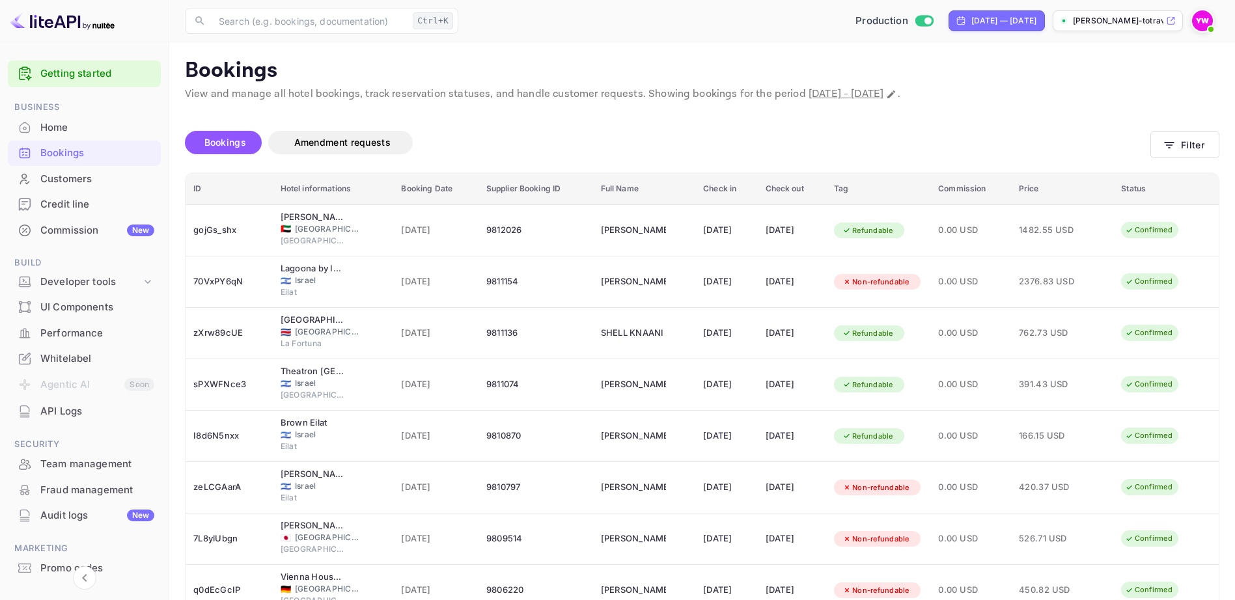
click at [228, 143] on span "Bookings" at bounding box center [226, 142] width 42 height 11
click at [1189, 144] on button "Filter" at bounding box center [1185, 145] width 69 height 27
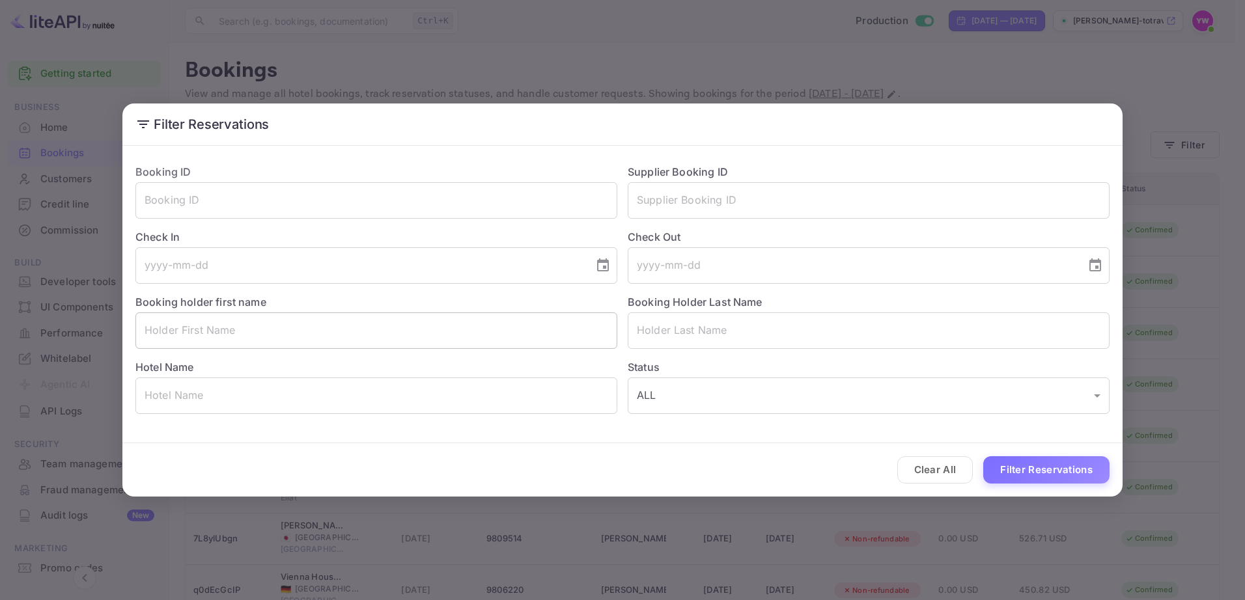
click at [216, 327] on input "text" at bounding box center [376, 331] width 482 height 36
paste input "SHELL"
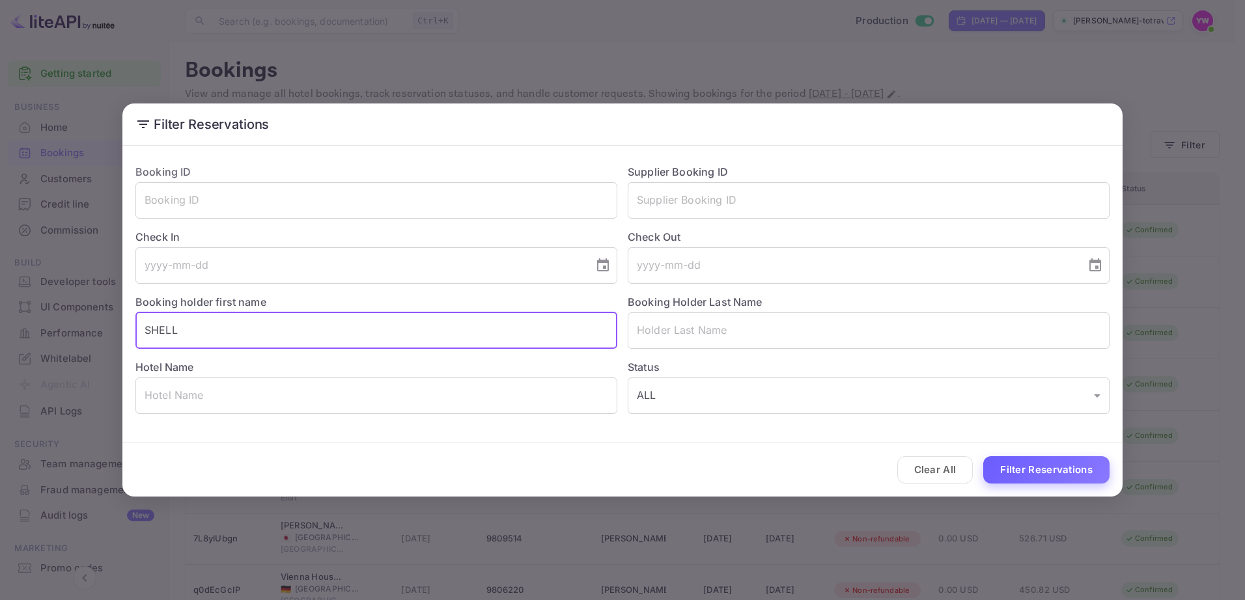
type input "SHELL"
click at [1026, 466] on button "Filter Reservations" at bounding box center [1046, 471] width 126 height 28
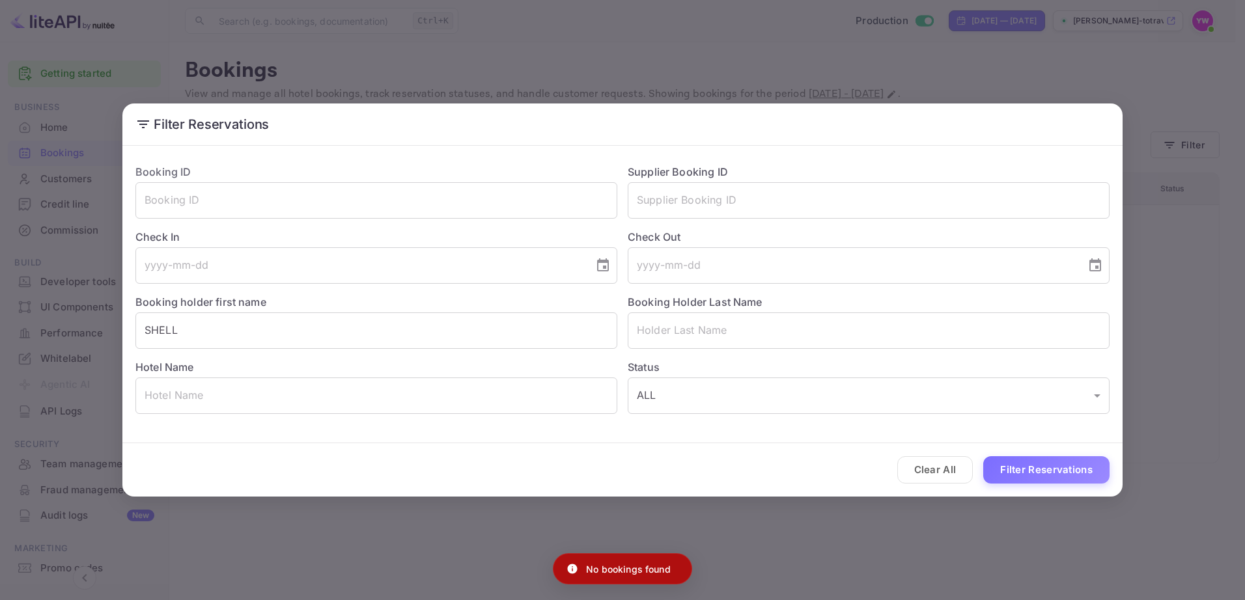
click at [143, 126] on icon at bounding box center [143, 125] width 16 height 16
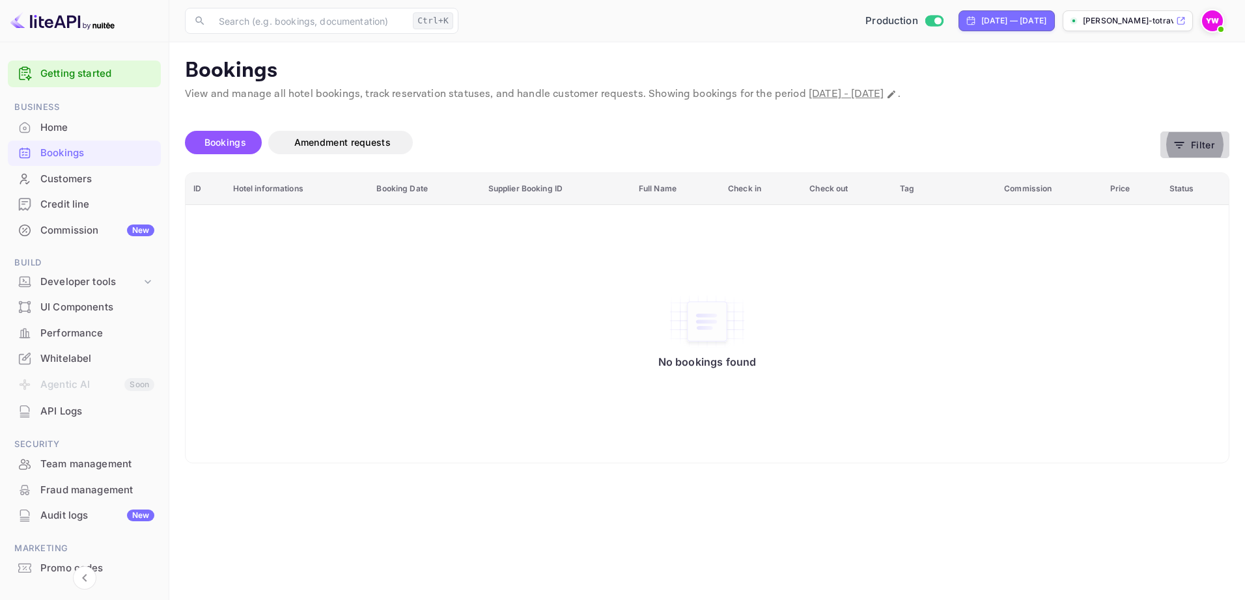
click at [1202, 141] on button "Filter" at bounding box center [1195, 145] width 69 height 27
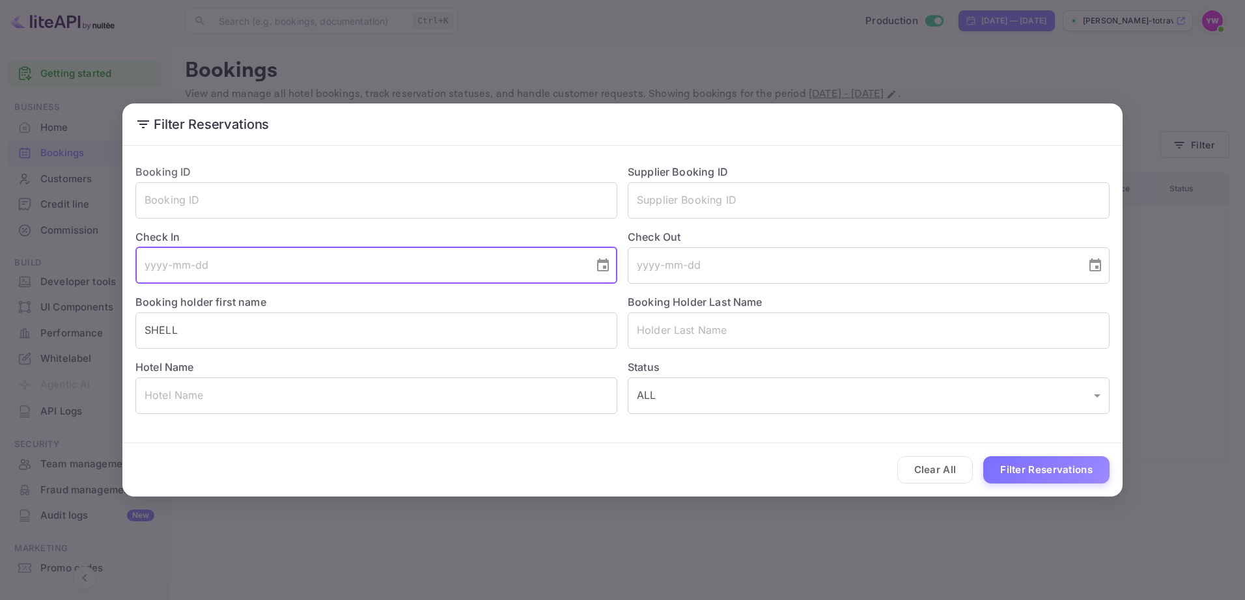
click at [389, 270] on input "tel" at bounding box center [359, 265] width 449 height 36
click at [602, 262] on icon "Choose date" at bounding box center [603, 265] width 12 height 13
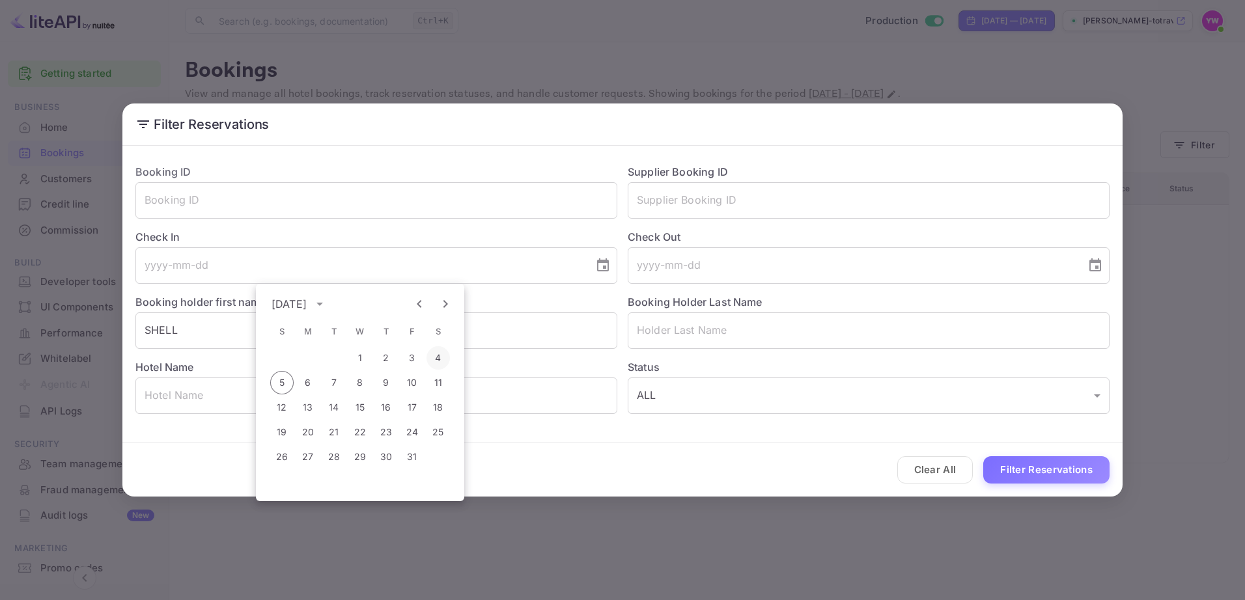
click at [434, 358] on button "4" at bounding box center [438, 357] width 23 height 23
click at [606, 265] on icon "Choose date, selected date is Oct 4, 2025" at bounding box center [603, 266] width 16 height 16
click at [441, 304] on icon "Next month" at bounding box center [446, 304] width 16 height 16
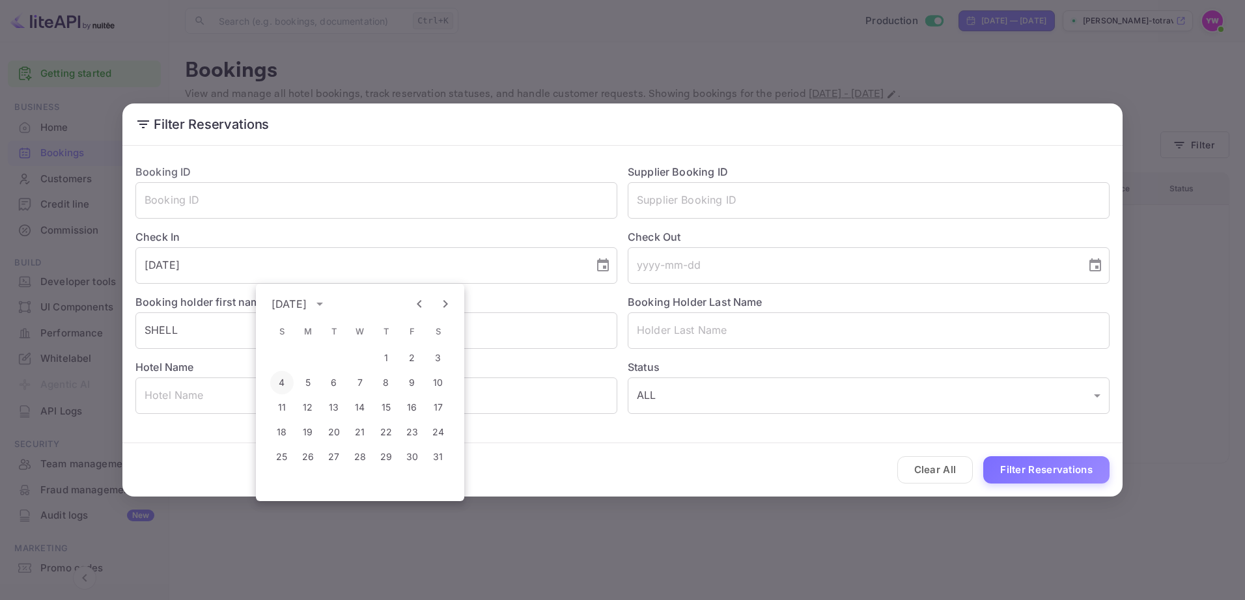
click at [281, 381] on button "4" at bounding box center [281, 382] width 23 height 23
type input "2026-01-04"
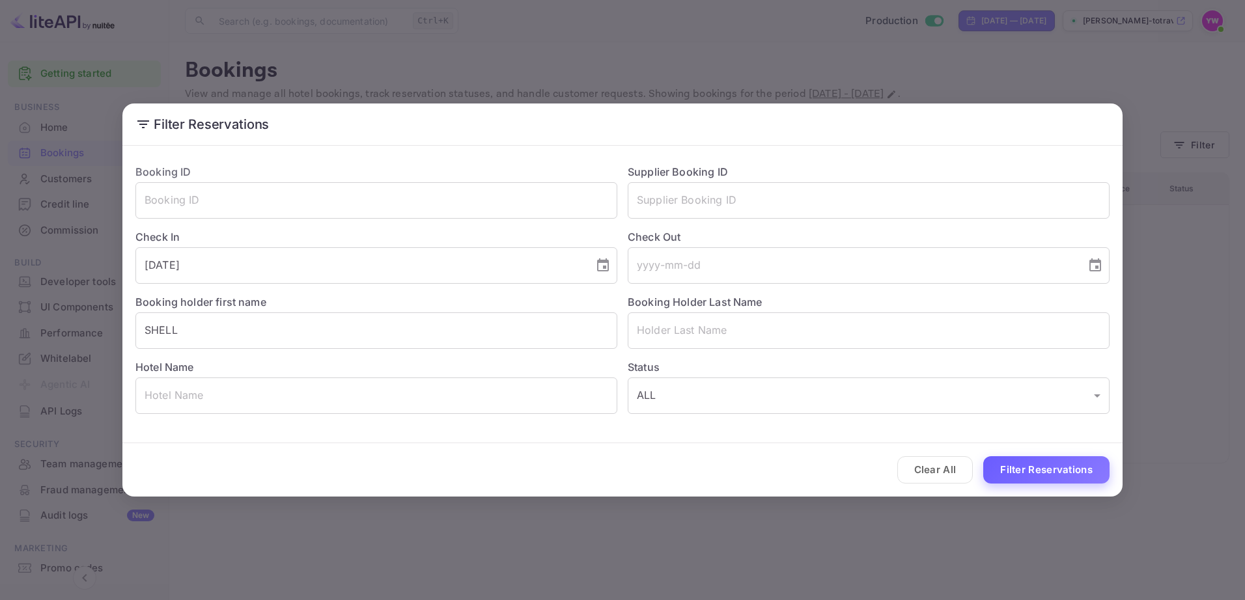
click at [1062, 475] on button "Filter Reservations" at bounding box center [1046, 471] width 126 height 28
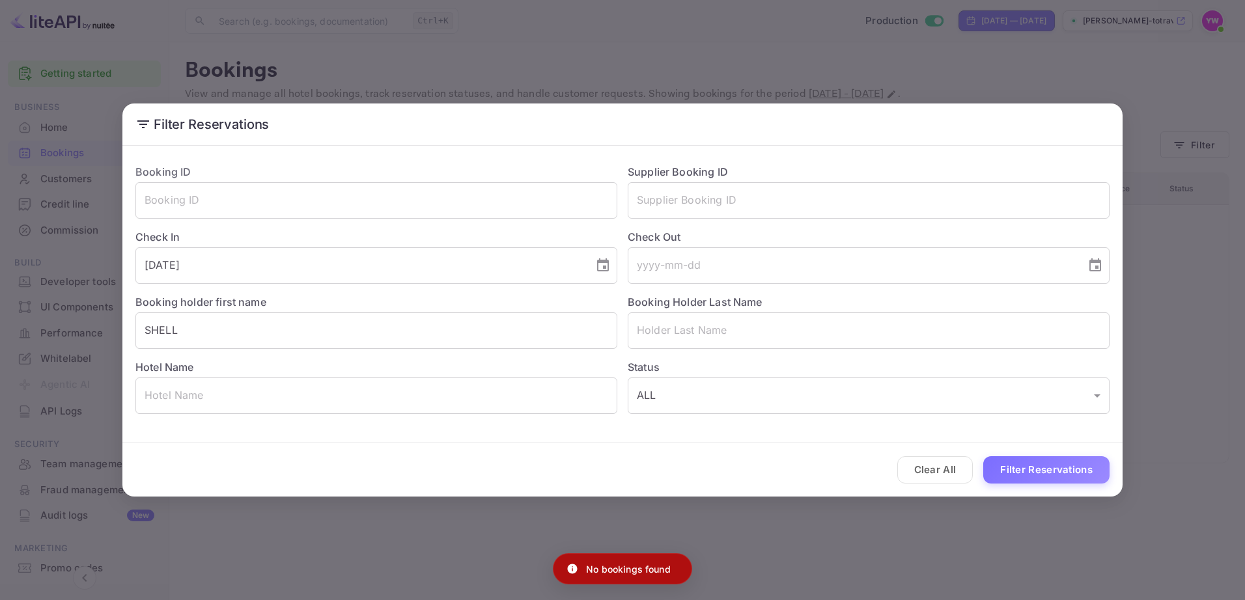
click at [633, 580] on div "No bookings found" at bounding box center [622, 569] width 139 height 31
click at [607, 571] on div "Filter Reservations Booking ID ​ Supplier Booking ID ​ Check In 2026-01-04 ​ Ch…" at bounding box center [622, 300] width 1245 height 600
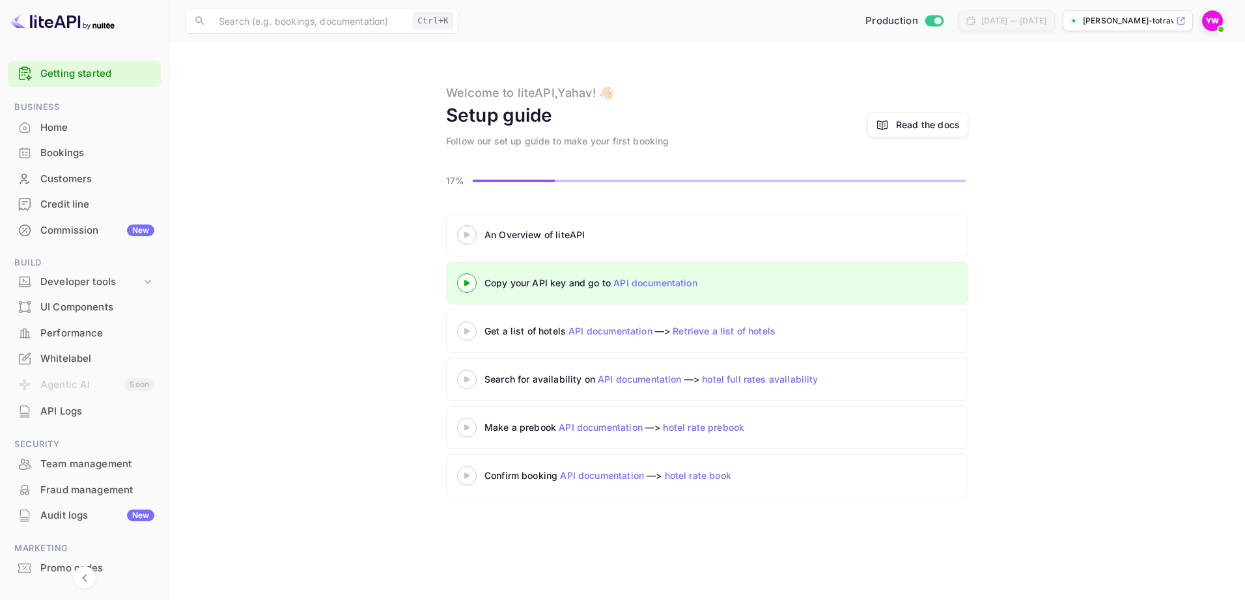
click at [51, 155] on div "Bookings" at bounding box center [97, 153] width 114 height 15
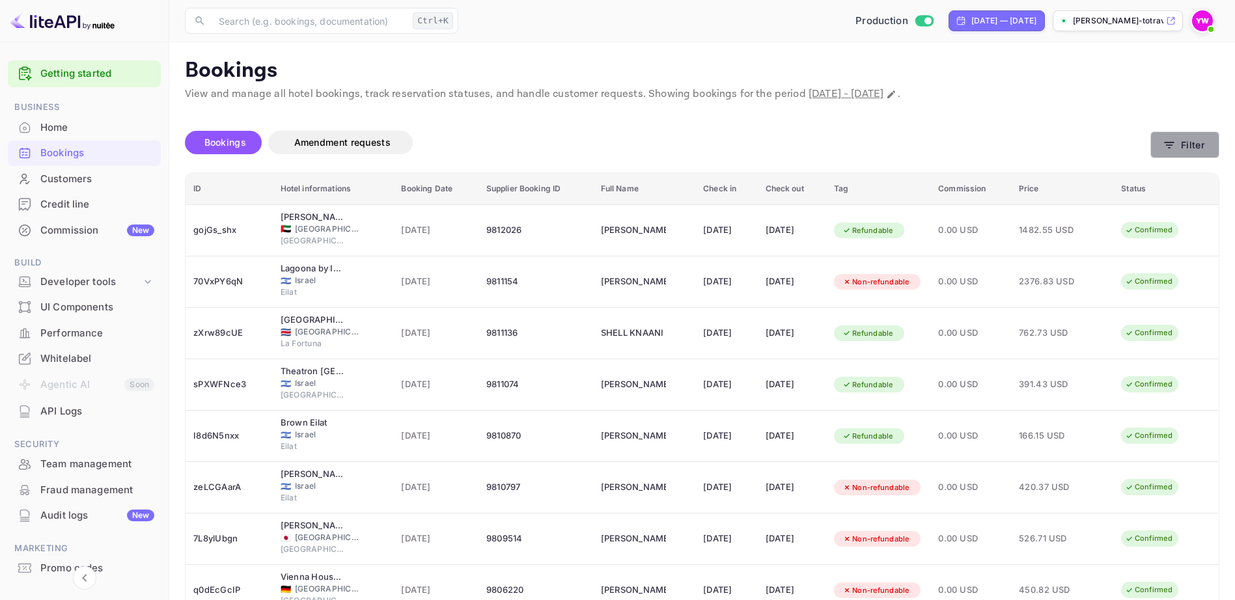
click at [1191, 140] on button "Filter" at bounding box center [1185, 145] width 69 height 27
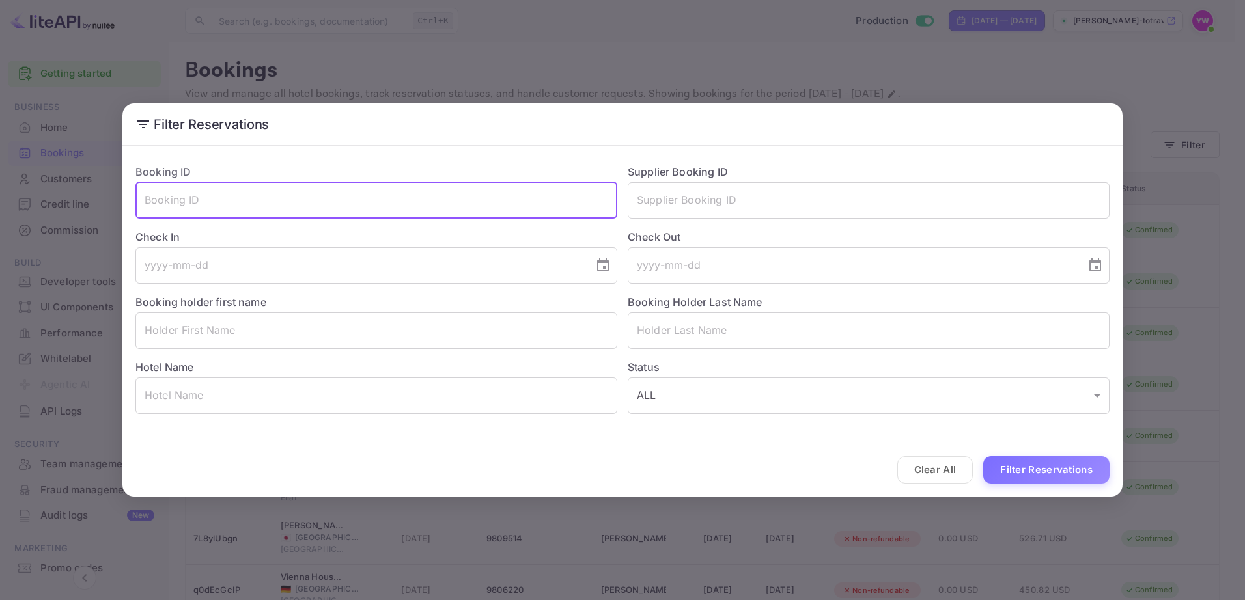
click at [236, 202] on input "text" at bounding box center [376, 200] width 482 height 36
paste input "wIcUkKOjg"
type input "wIcUkKOjg"
click at [1036, 463] on button "Filter Reservations" at bounding box center [1046, 471] width 126 height 28
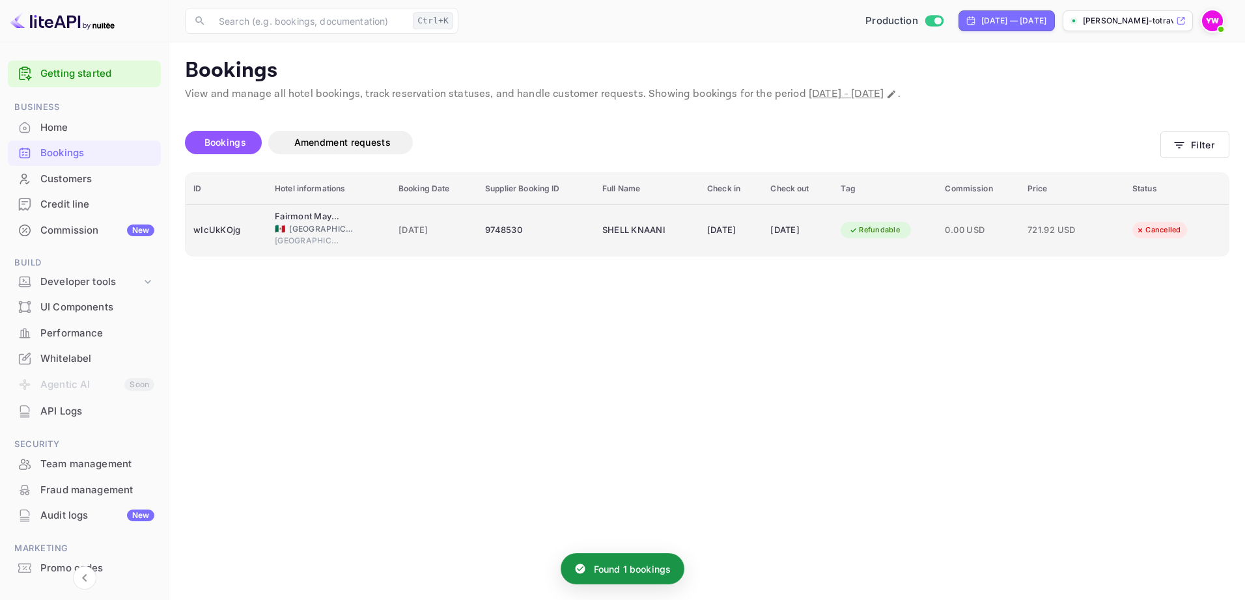
click at [884, 229] on div "Refundable" at bounding box center [875, 230] width 68 height 16
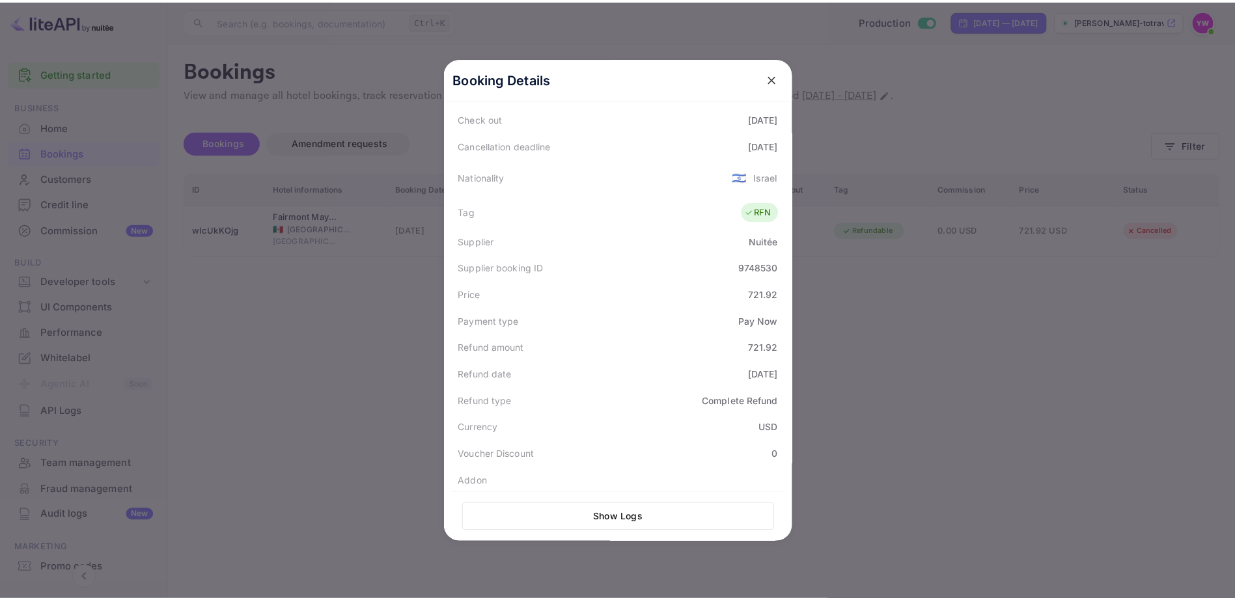
scroll to position [321, 0]
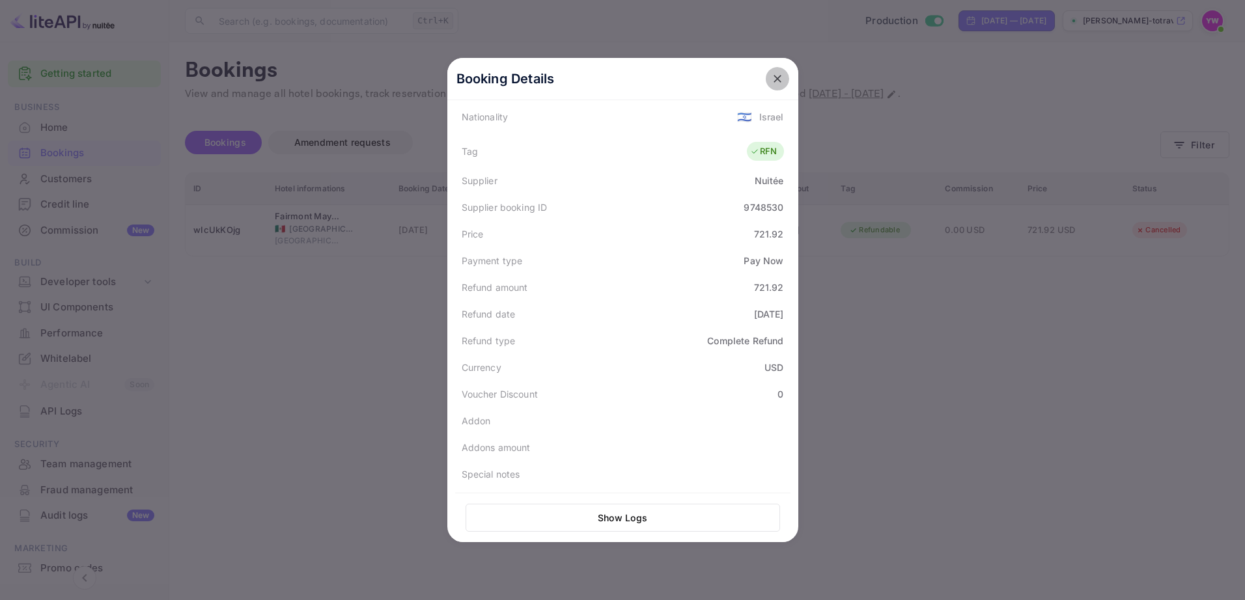
click at [772, 76] on icon "close" at bounding box center [777, 78] width 13 height 13
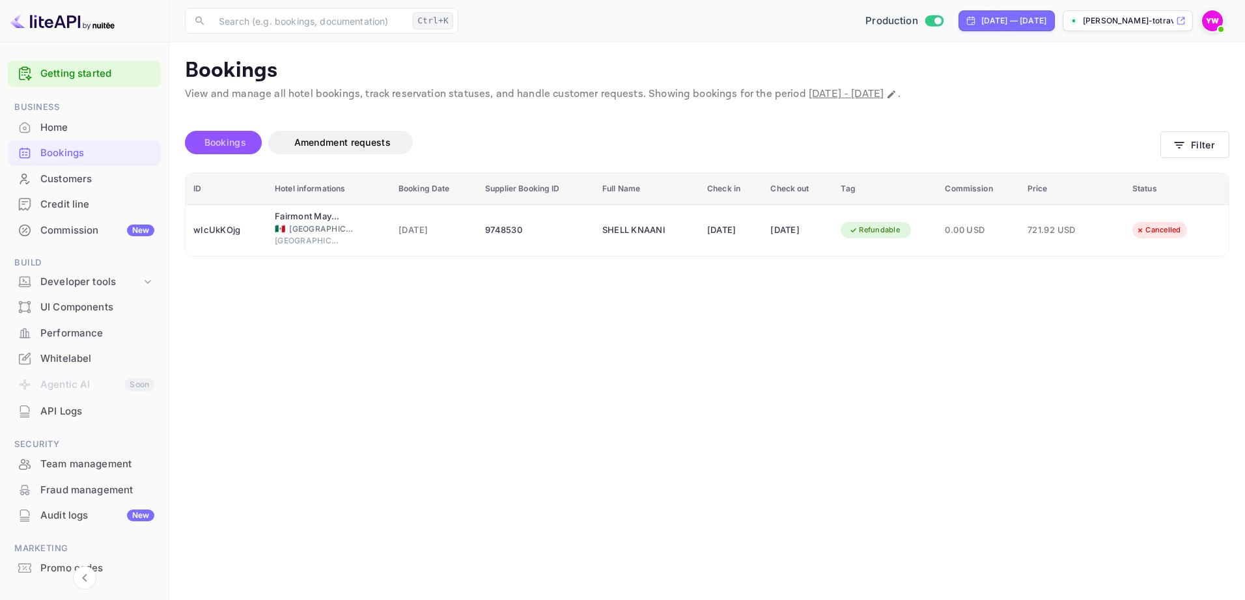
click at [214, 143] on span "Bookings" at bounding box center [226, 142] width 42 height 11
click at [223, 139] on span "Bookings" at bounding box center [226, 142] width 42 height 11
click at [1205, 145] on button "Filter" at bounding box center [1195, 145] width 69 height 27
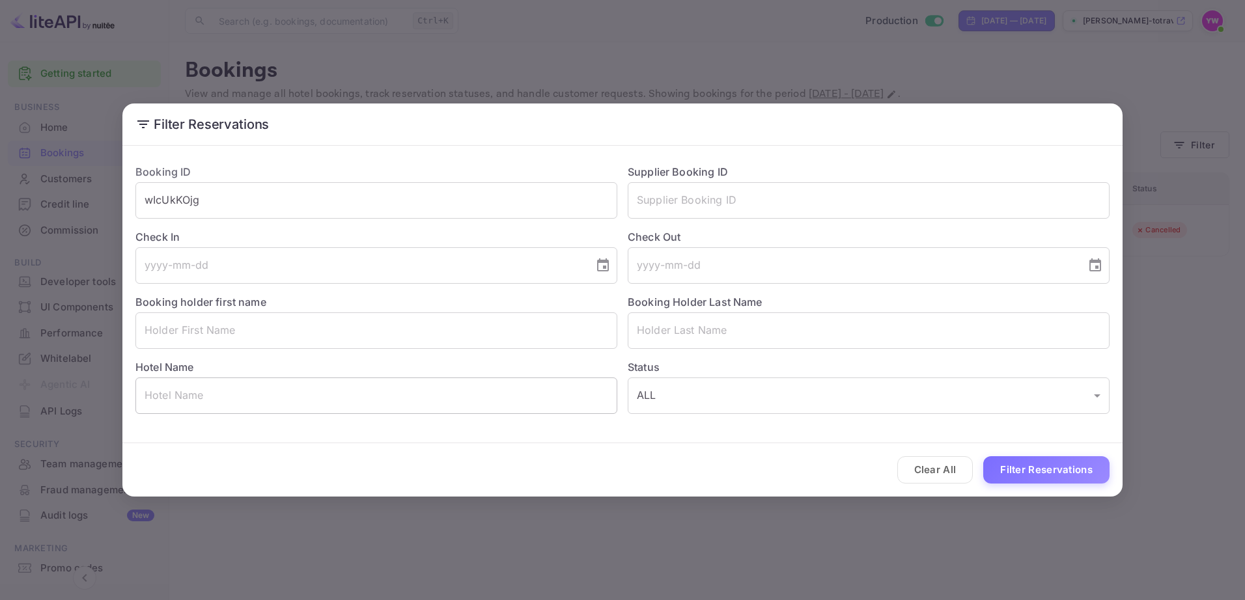
click at [247, 390] on input "text" at bounding box center [376, 396] width 482 height 36
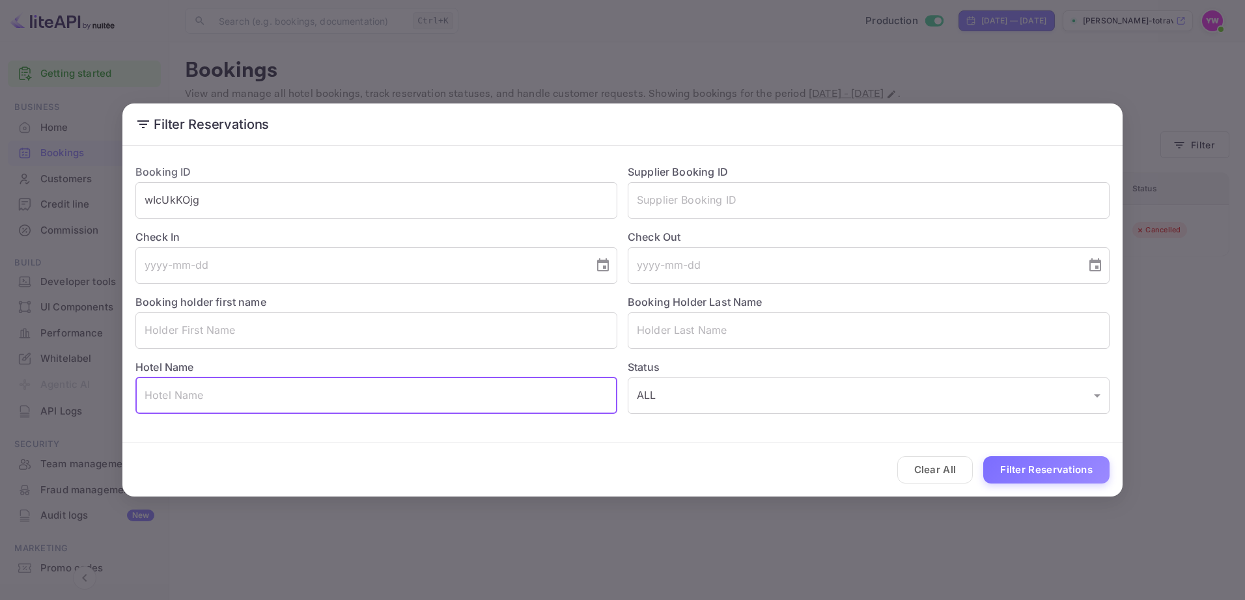
paste input "FIVE Palm Jumeirah Dubai"
type input "FIVE Palm Jumeirah Dubai"
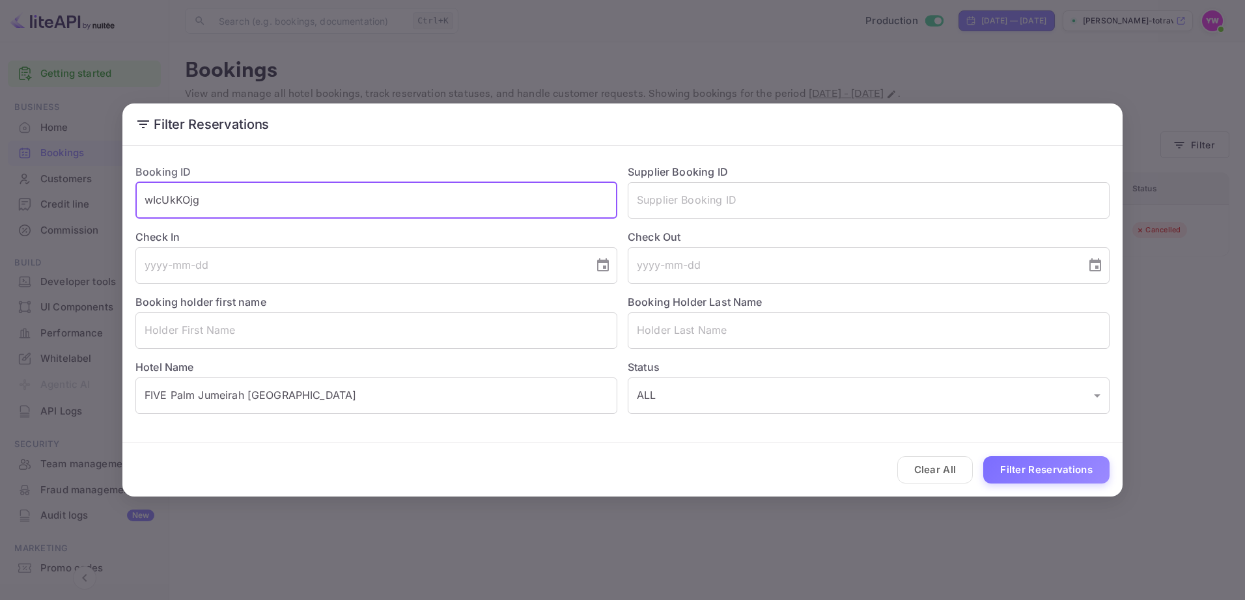
drag, startPoint x: 246, startPoint y: 207, endPoint x: 130, endPoint y: 188, distance: 118.2
click at [130, 188] on div "Booking ID wIcUkKOjg ​" at bounding box center [371, 186] width 492 height 65
click at [1017, 468] on button "Filter Reservations" at bounding box center [1046, 471] width 126 height 28
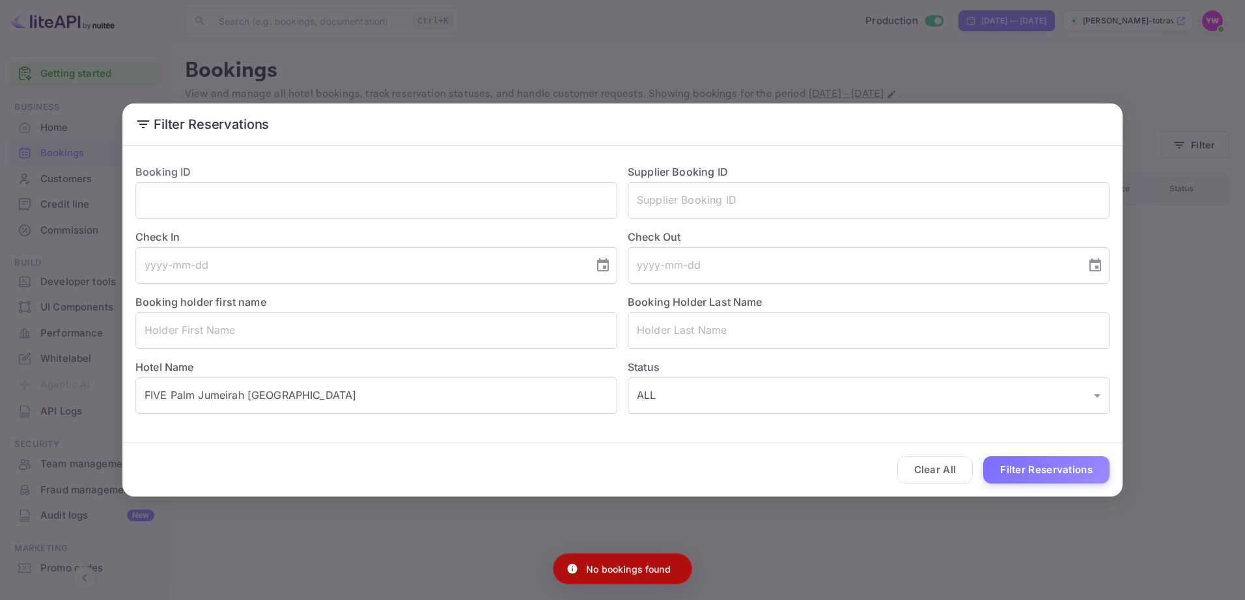
click at [644, 572] on p "No bookings found" at bounding box center [628, 570] width 85 height 14
copy div "No bookings found"
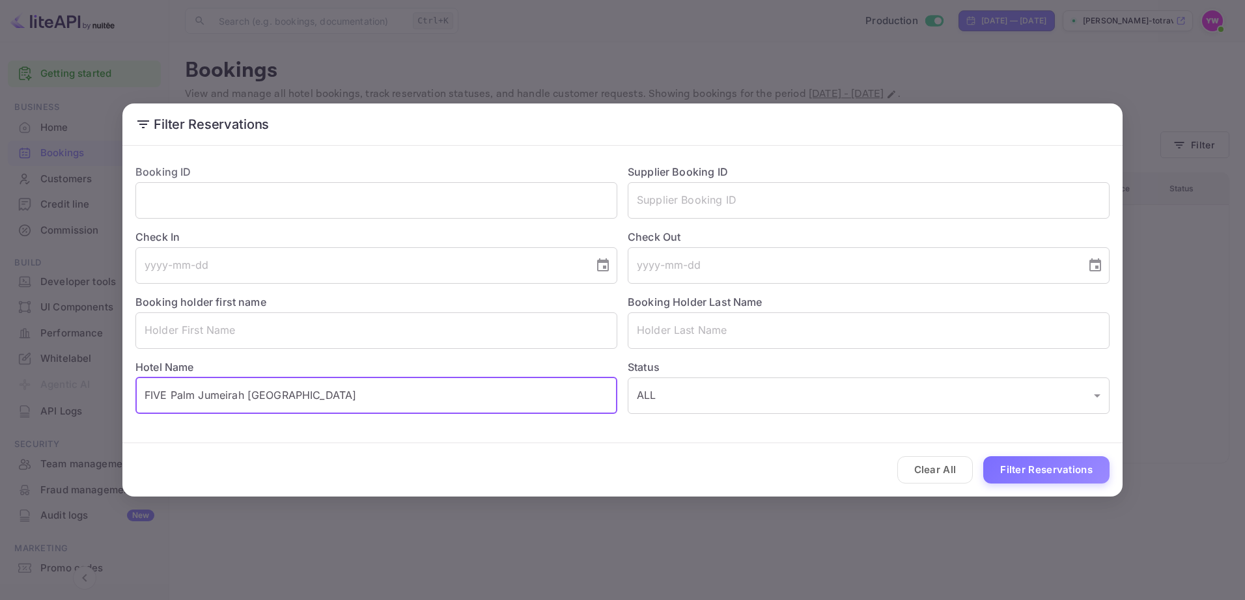
drag, startPoint x: 313, startPoint y: 391, endPoint x: 88, endPoint y: 407, distance: 225.9
click at [88, 407] on div "Filter Reservations Booking ID ​ Supplier Booking ID ​ Check In ​ Check Out ​ B…" at bounding box center [622, 300] width 1245 height 600
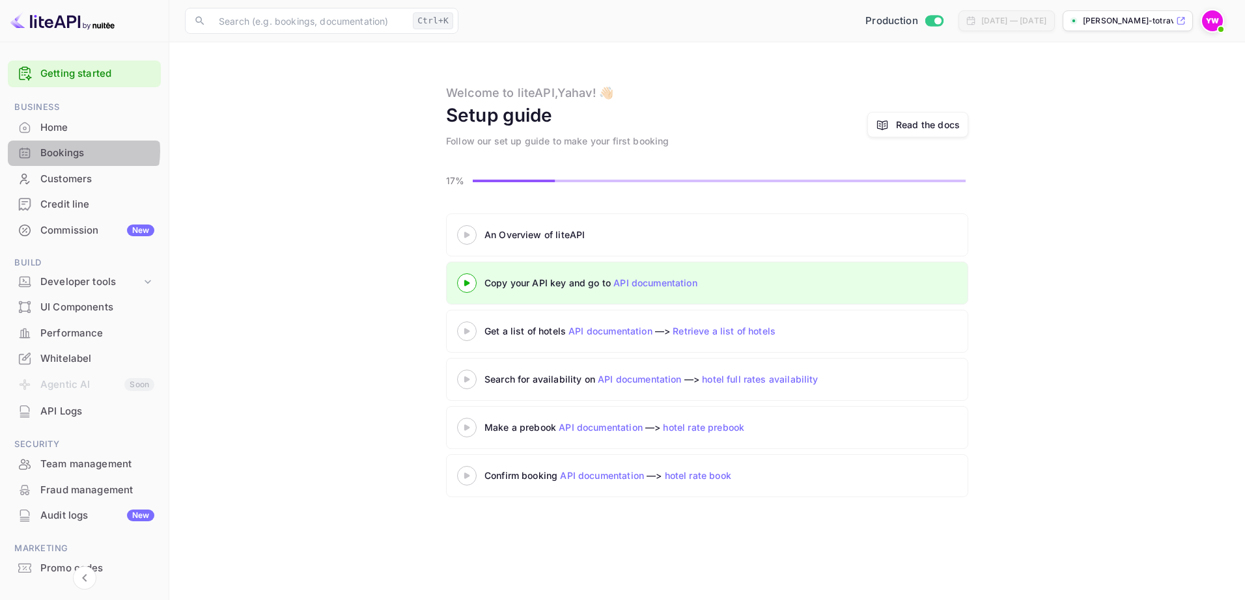
click at [74, 151] on div "Bookings" at bounding box center [97, 153] width 114 height 15
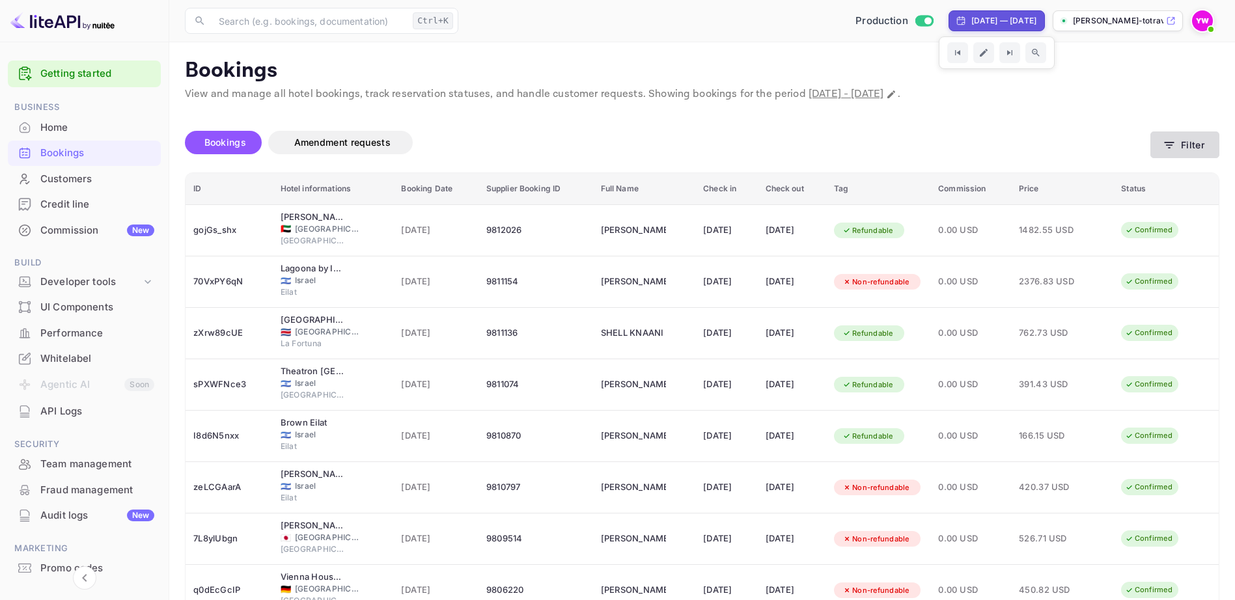
click at [1194, 148] on button "Filter" at bounding box center [1185, 145] width 69 height 27
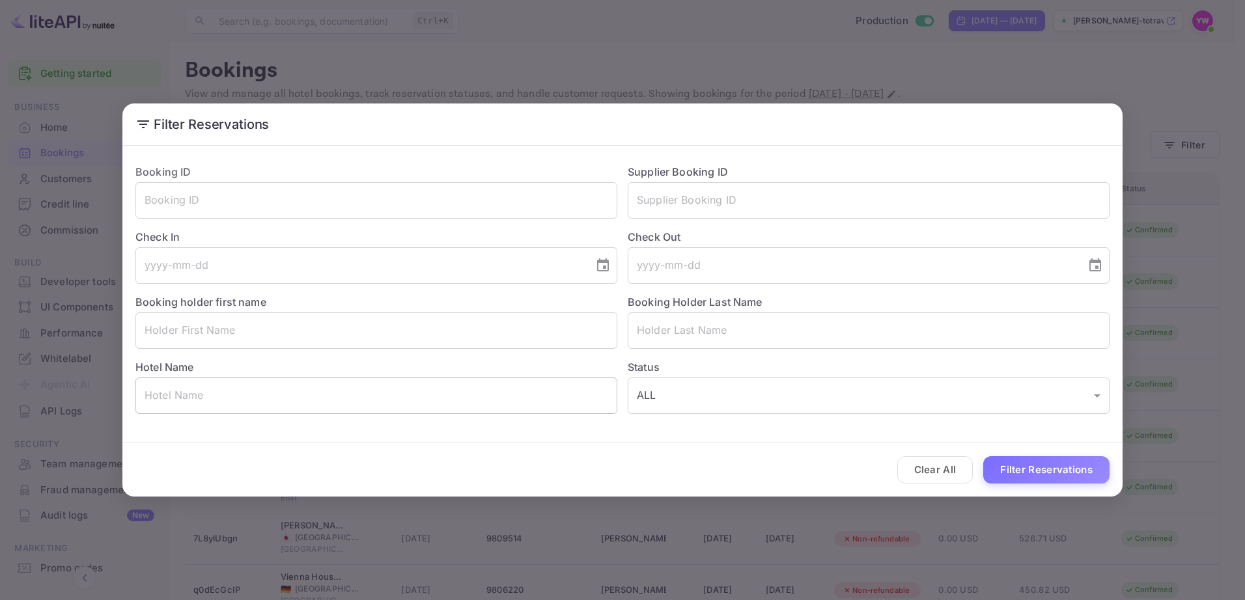
click at [288, 396] on input "text" at bounding box center [376, 396] width 482 height 36
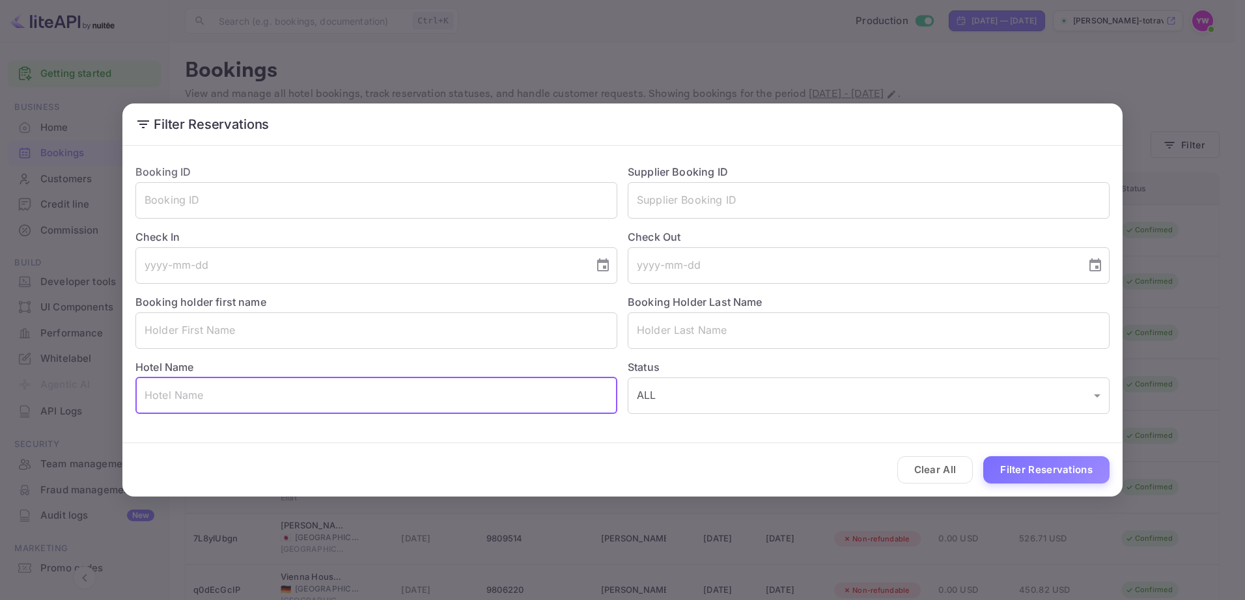
paste input "FIVE Palm Jumeirah Dubai"
type input "FIVE Palm Jumeirah Dubai"
click at [1049, 471] on button "Filter Reservations" at bounding box center [1046, 471] width 126 height 28
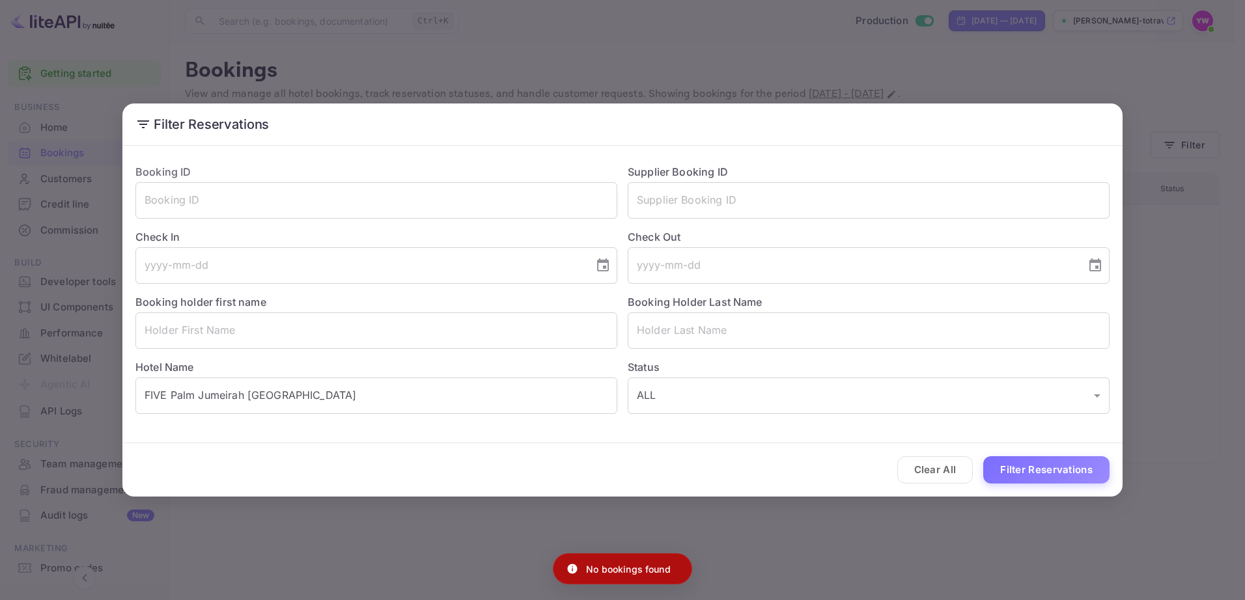
click at [647, 574] on p "No bookings found" at bounding box center [628, 570] width 85 height 14
copy div "No bookings found"
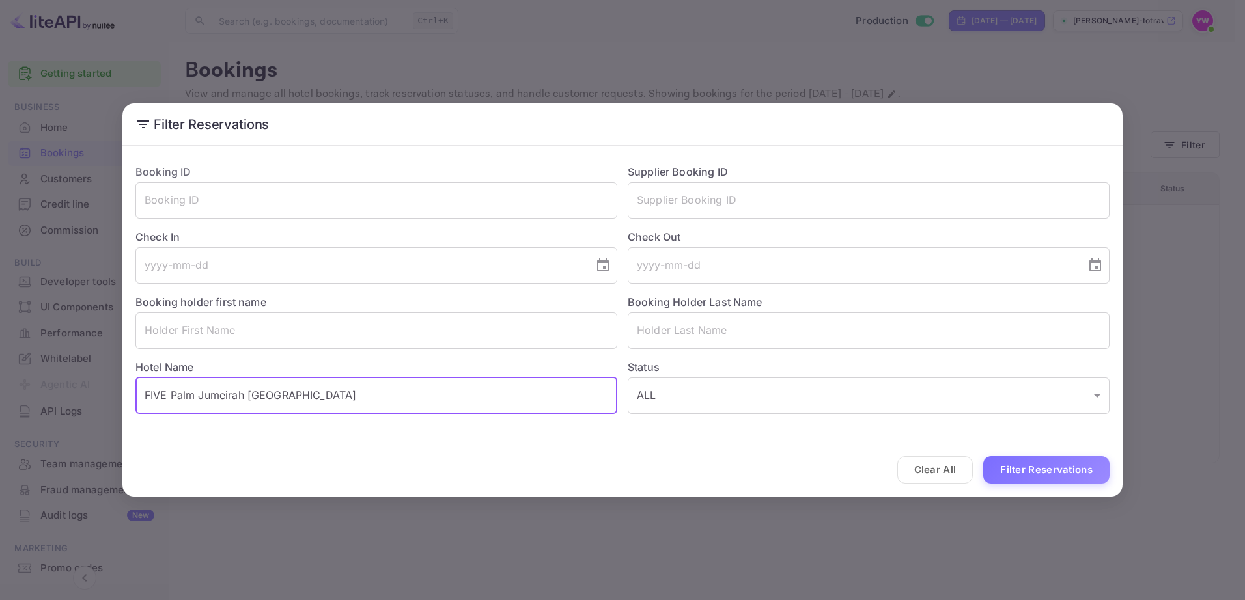
drag, startPoint x: 416, startPoint y: 400, endPoint x: 100, endPoint y: 395, distance: 315.9
click at [100, 395] on div "Filter Reservations Booking ID ​ Supplier Booking ID ​ Check In ​ Check Out ​ B…" at bounding box center [622, 300] width 1245 height 600
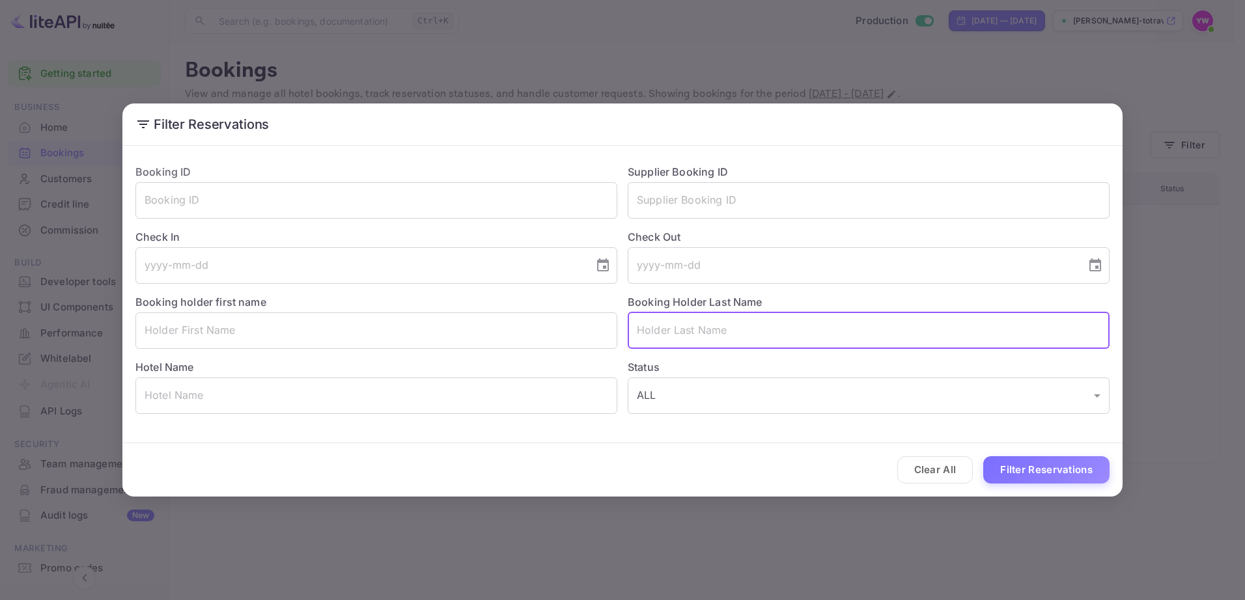
click at [683, 331] on input "text" at bounding box center [869, 331] width 482 height 36
paste input "KNAANI"
type input "KNAANI"
click at [1061, 469] on button "Filter Reservations" at bounding box center [1046, 471] width 126 height 28
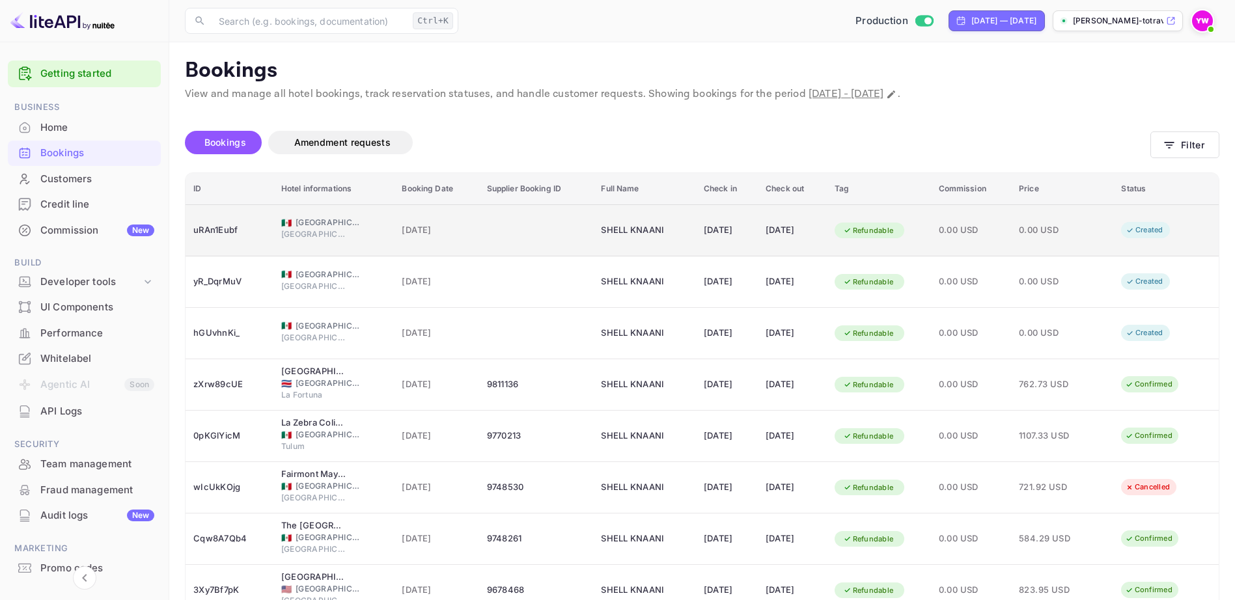
click at [218, 228] on div "uRAn1Eubf" at bounding box center [229, 230] width 72 height 21
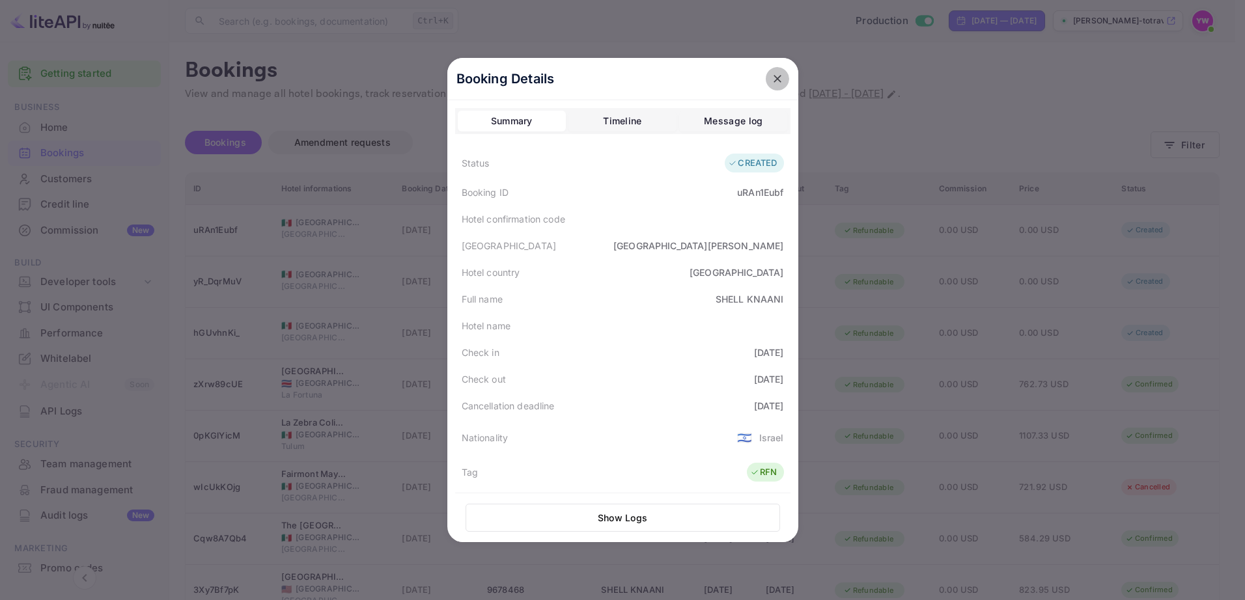
click at [774, 76] on icon "close" at bounding box center [778, 79] width 8 height 8
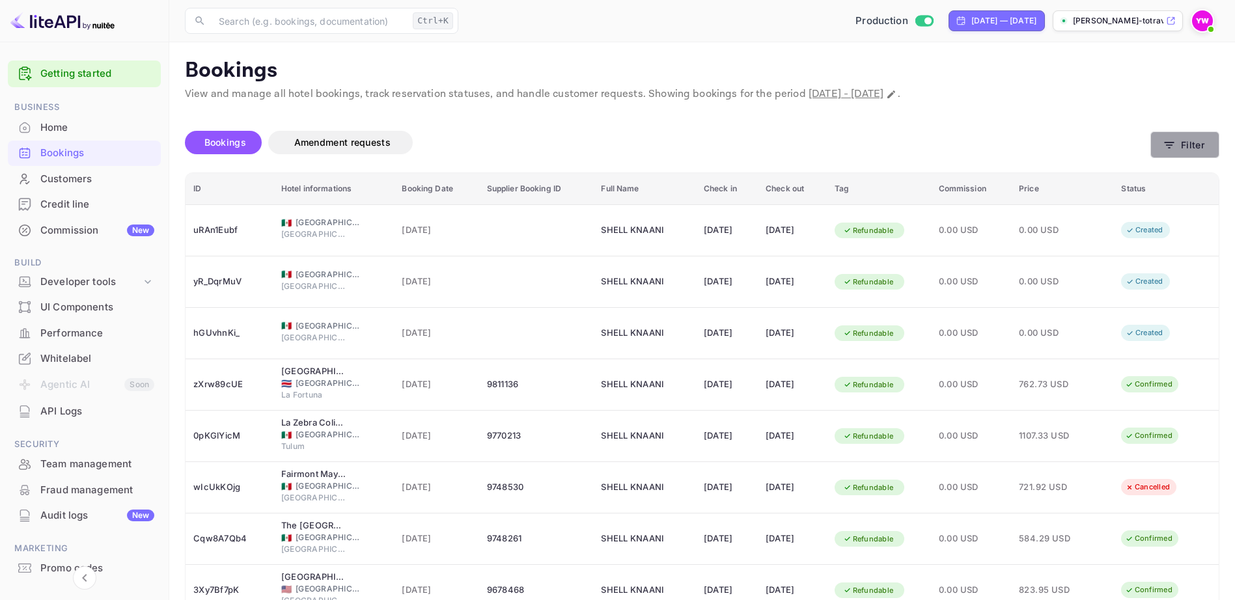
click at [1178, 145] on button "Filter" at bounding box center [1185, 145] width 69 height 27
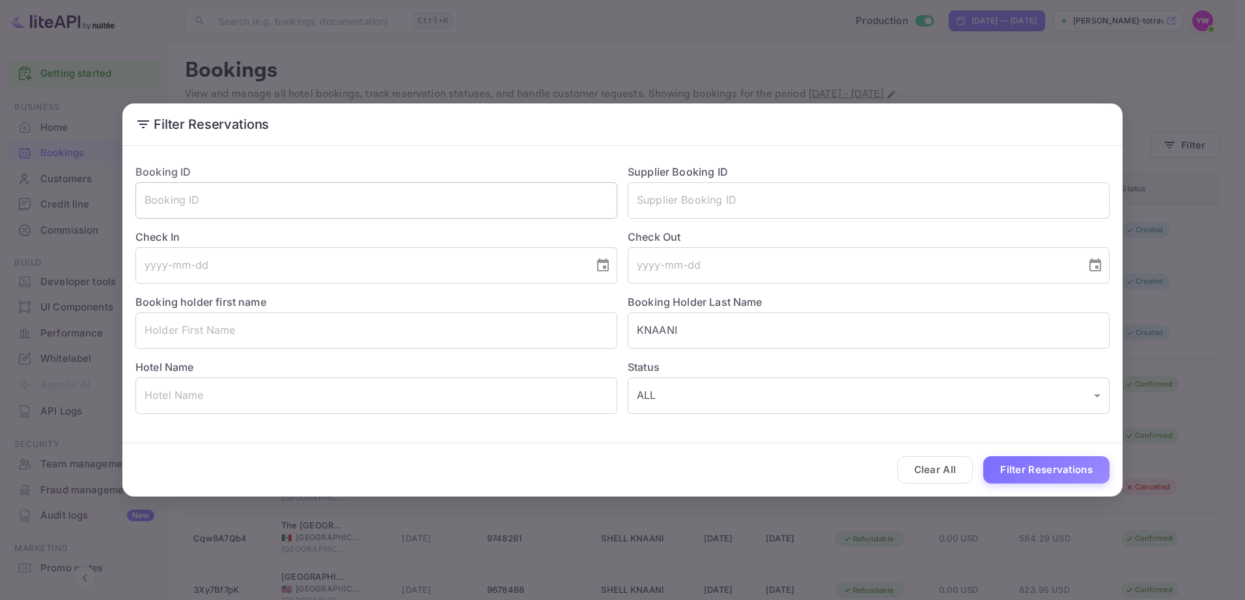
click at [283, 197] on input "text" at bounding box center [376, 200] width 482 height 36
paste input "Aik-sCDZ_"
type input "Aik-sCDZ_"
drag, startPoint x: 698, startPoint y: 324, endPoint x: 561, endPoint y: 327, distance: 136.1
click at [561, 327] on div "Booking ID Aik-sCDZ_ ​ Supplier Booking ID ​ Check In ​ Check Out ​ Booking hol…" at bounding box center [617, 284] width 985 height 261
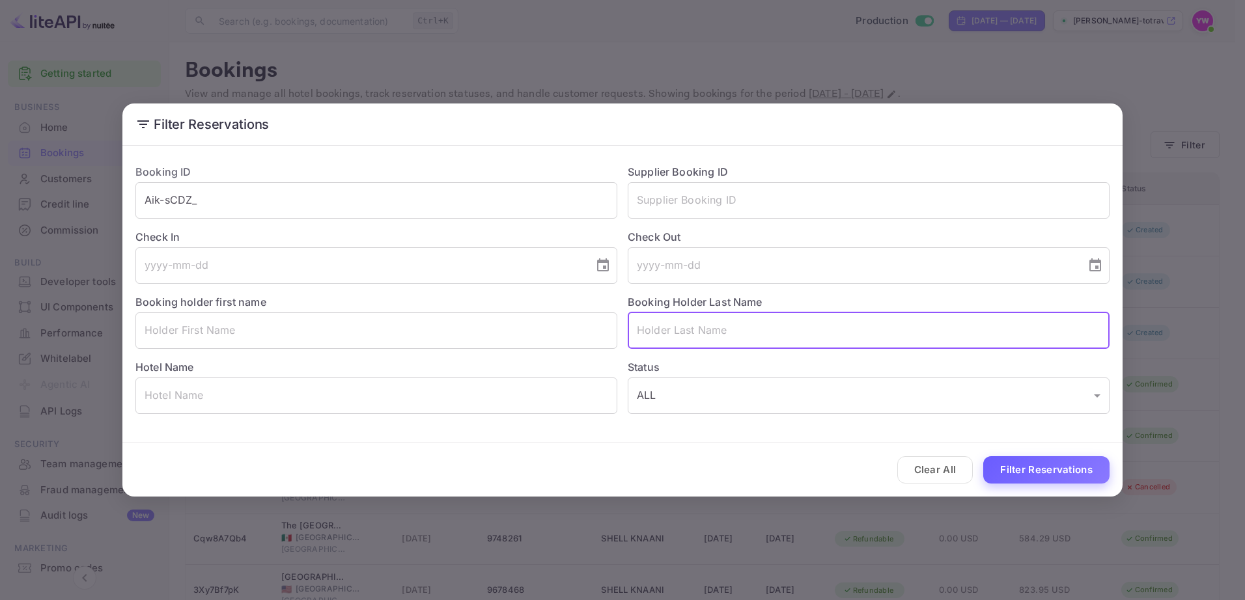
click at [1013, 468] on button "Filter Reservations" at bounding box center [1046, 471] width 126 height 28
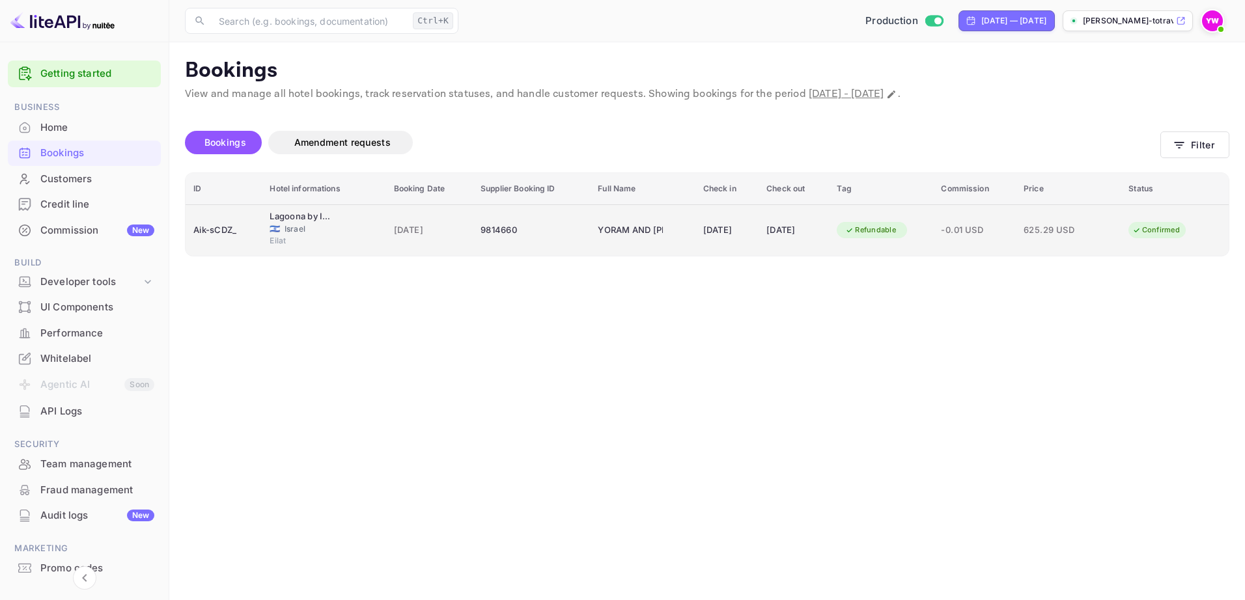
click at [869, 231] on div "Refundable" at bounding box center [871, 230] width 68 height 16
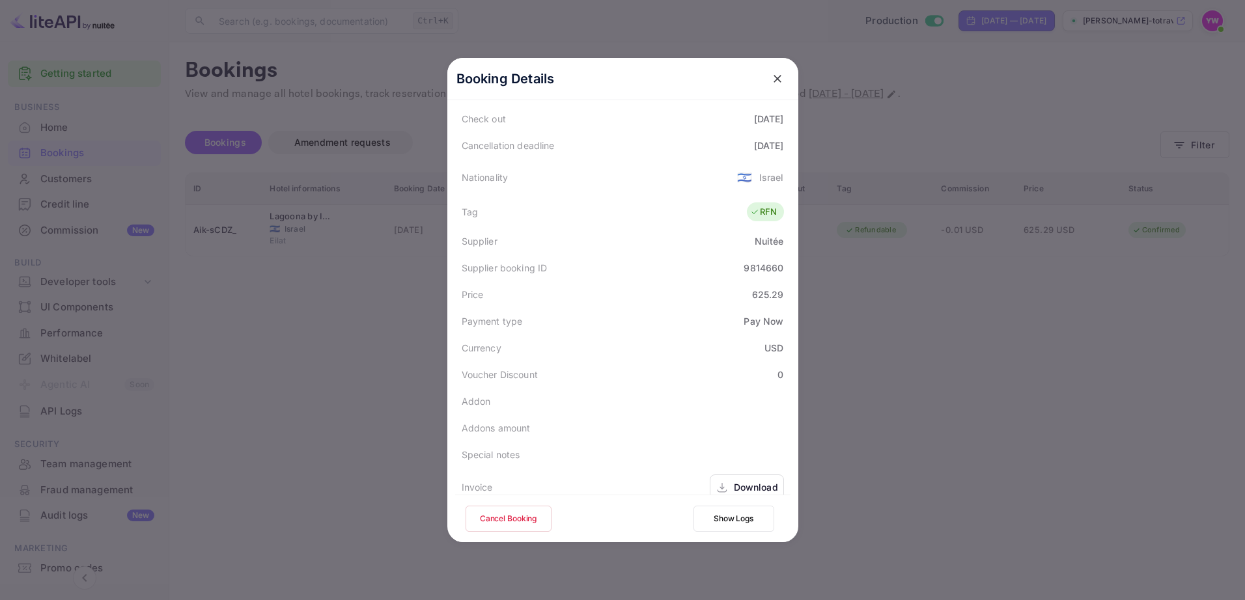
scroll to position [316, 0]
click at [728, 428] on div "Download" at bounding box center [747, 431] width 74 height 25
click at [736, 464] on div "Download" at bounding box center [756, 471] width 44 height 14
